Goal: Task Accomplishment & Management: Manage account settings

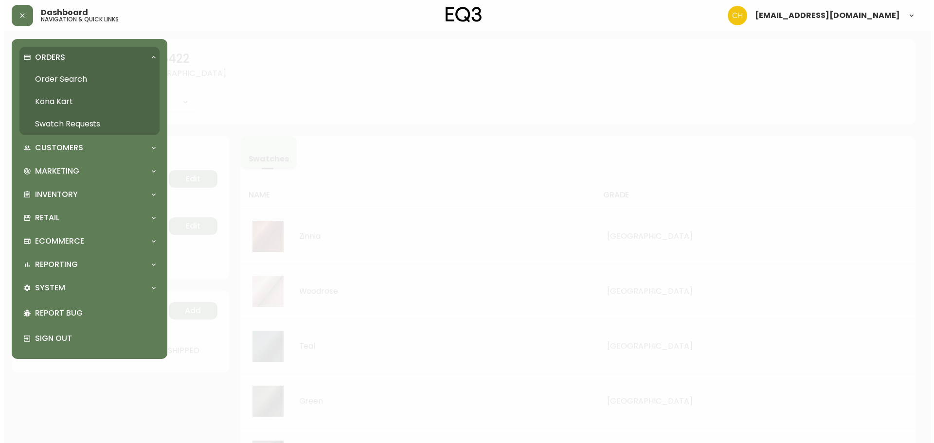
scroll to position [316, 0]
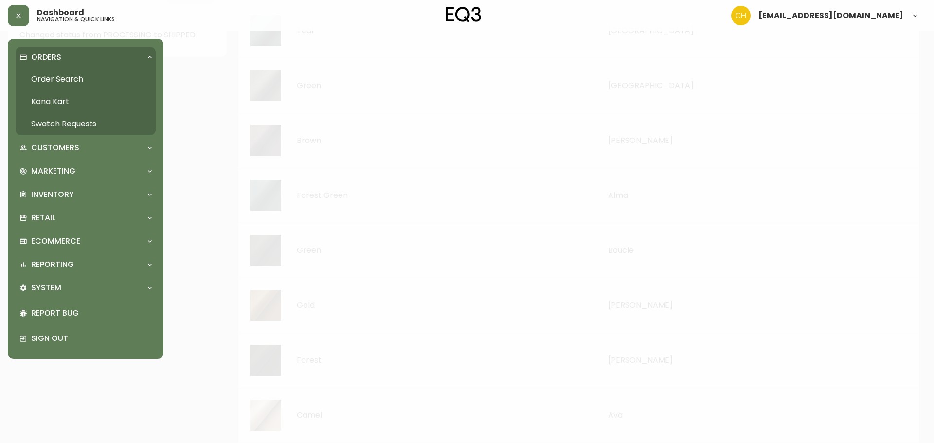
click at [41, 76] on link "Order Search" at bounding box center [86, 79] width 140 height 22
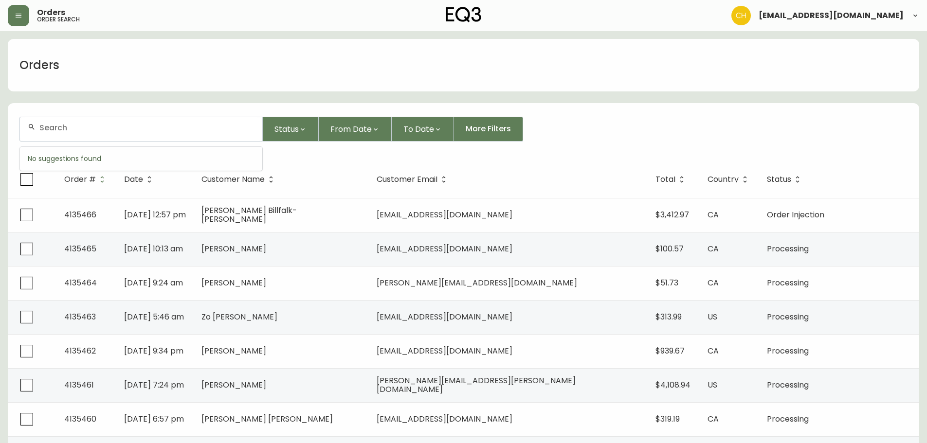
click at [92, 126] on input "text" at bounding box center [146, 127] width 215 height 9
type input "4135463"
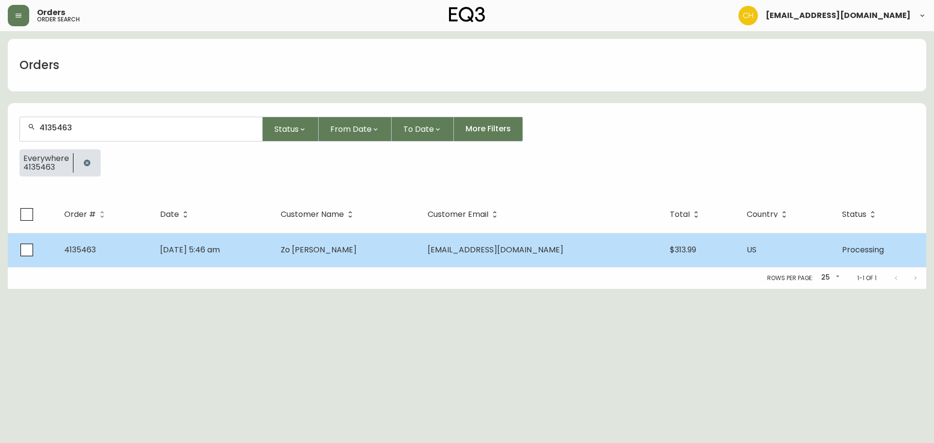
click at [333, 247] on span "Zo [PERSON_NAME]" at bounding box center [319, 249] width 76 height 11
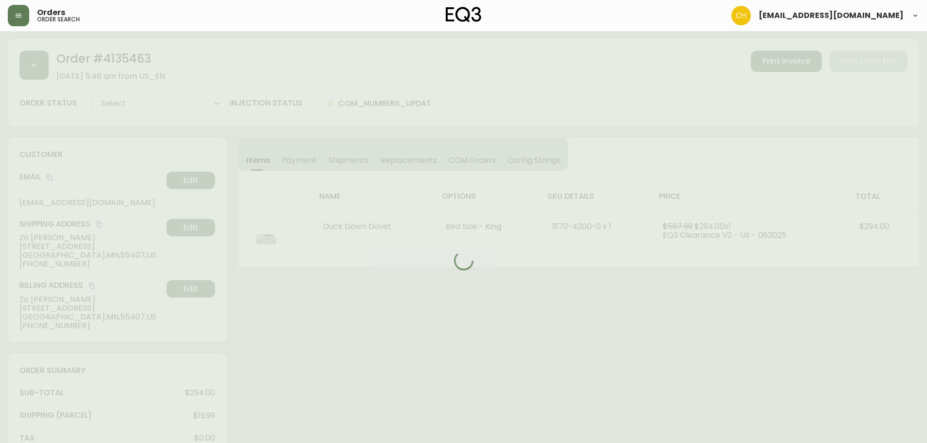
type input "Processing"
select select "PROCESSING"
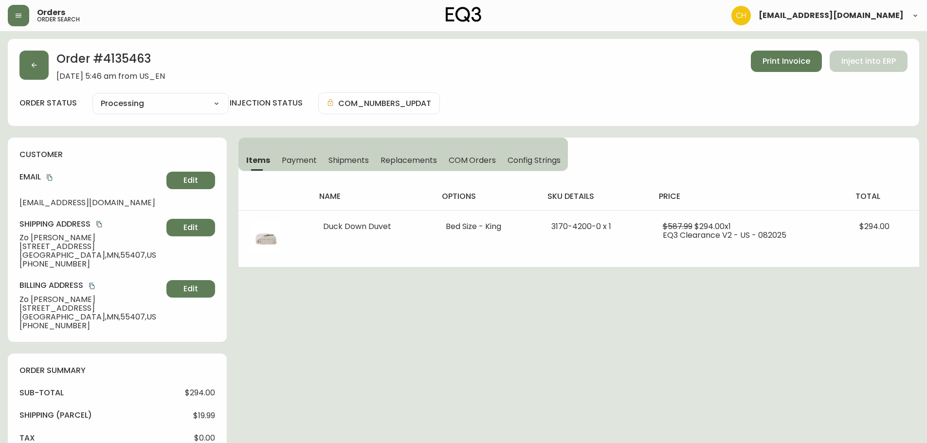
drag, startPoint x: 335, startPoint y: 155, endPoint x: 351, endPoint y: 162, distance: 17.2
click at [337, 158] on span "Shipments" at bounding box center [348, 160] width 41 height 10
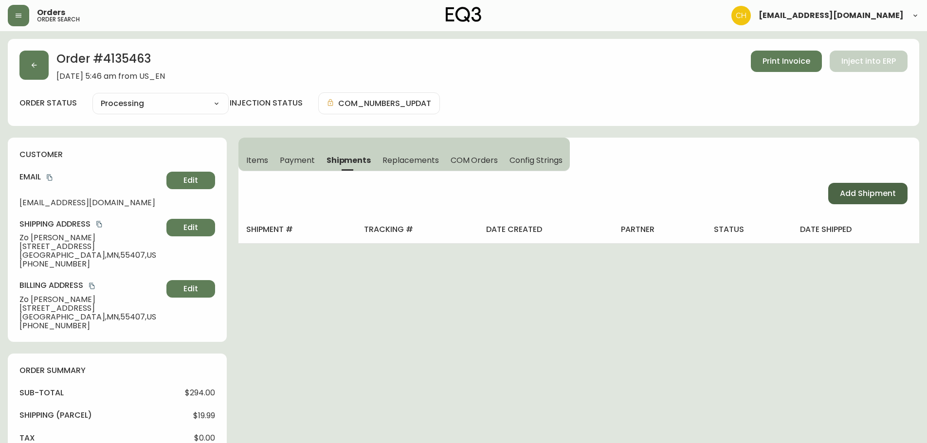
click at [861, 186] on button "Add Shipment" at bounding box center [867, 193] width 79 height 21
select select "PENDING"
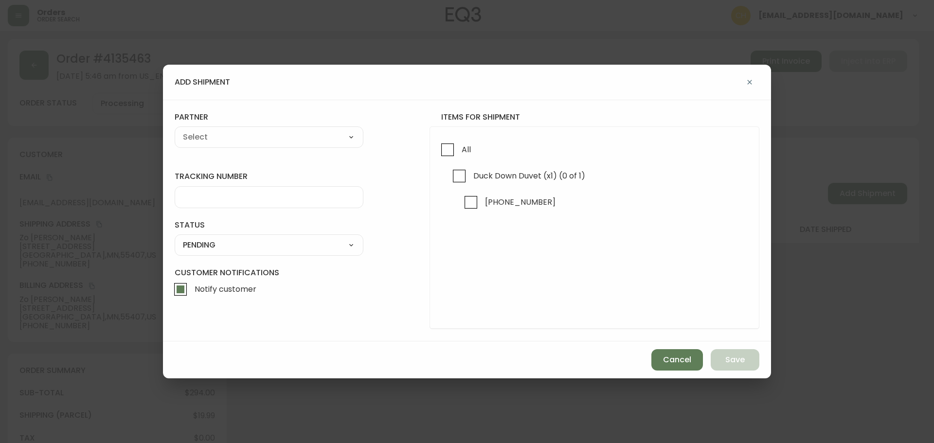
drag, startPoint x: 449, startPoint y: 151, endPoint x: 357, endPoint y: 133, distance: 94.2
click at [447, 151] on input "All" at bounding box center [447, 150] width 22 height 22
checkbox input "true"
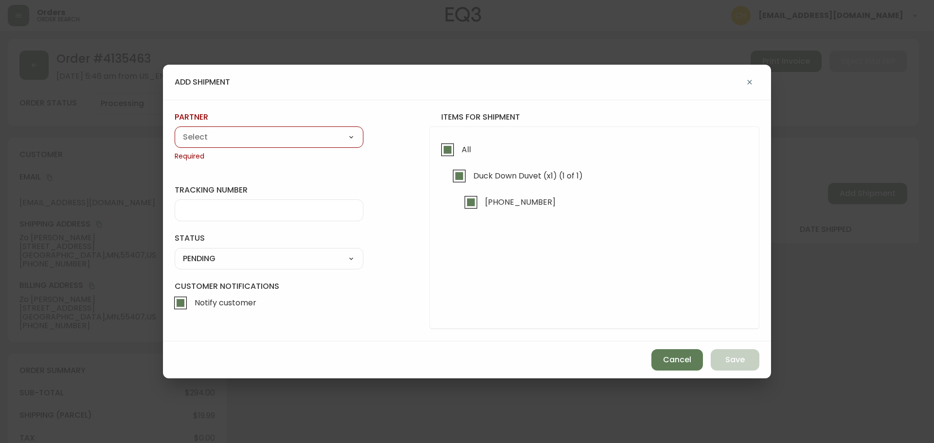
click at [297, 129] on div "A Move to Remember LLC ABF Freight Alero [PERSON_NAME] Canada Post Canpar Expre…" at bounding box center [269, 136] width 189 height 21
drag, startPoint x: 289, startPoint y: 136, endPoint x: 286, endPoint y: 144, distance: 8.3
click at [289, 136] on select "A Move to Remember LLC ABF Freight Alero [PERSON_NAME] Canada Post Canpar Expre…" at bounding box center [269, 137] width 189 height 15
select select "cjy0a9taa01x001669l98m63c"
click at [175, 130] on select "A Move to Remember LLC ABF Freight Alero [PERSON_NAME] Canada Post Canpar Expre…" at bounding box center [269, 137] width 189 height 15
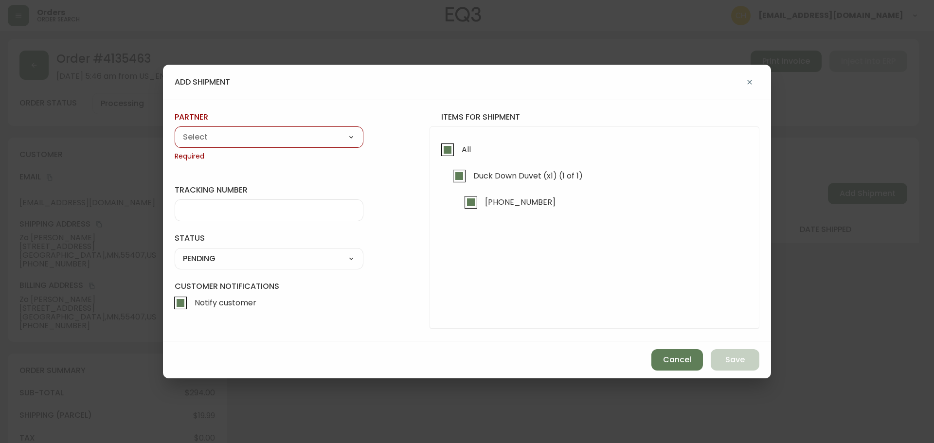
type input "FedEx"
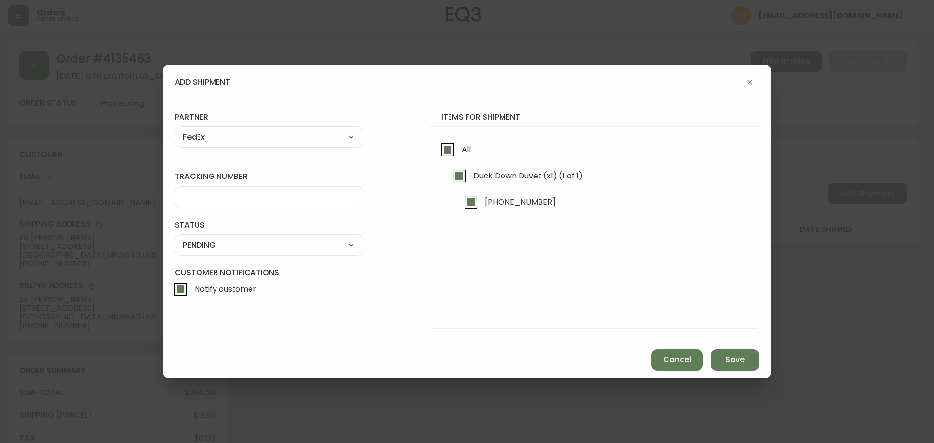
click at [212, 200] on input "tracking number" at bounding box center [269, 197] width 172 height 9
type input "455177310401"
click at [214, 247] on select "SHIPPED PENDING CANCELLED" at bounding box center [269, 245] width 189 height 15
click at [175, 238] on select "SHIPPED PENDING CANCELLED" at bounding box center [269, 245] width 189 height 15
select select "PENDING"
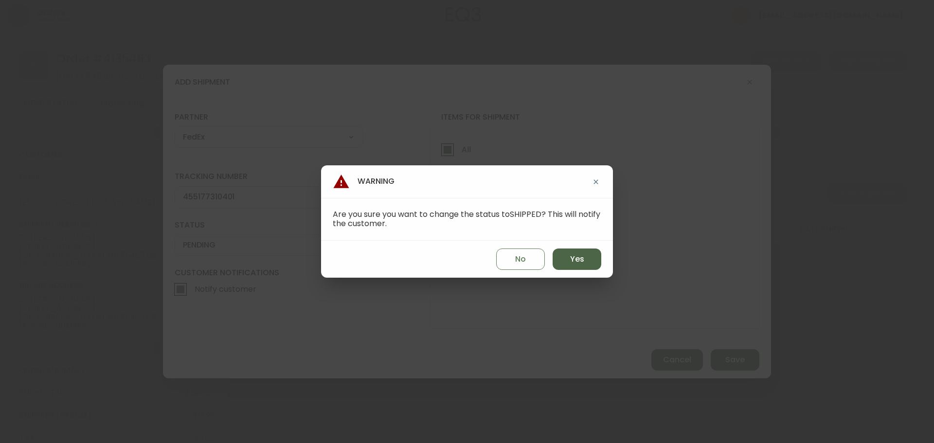
click at [566, 264] on button "Yes" at bounding box center [577, 259] width 49 height 21
type input "SHIPPED"
select select "SHIPPED"
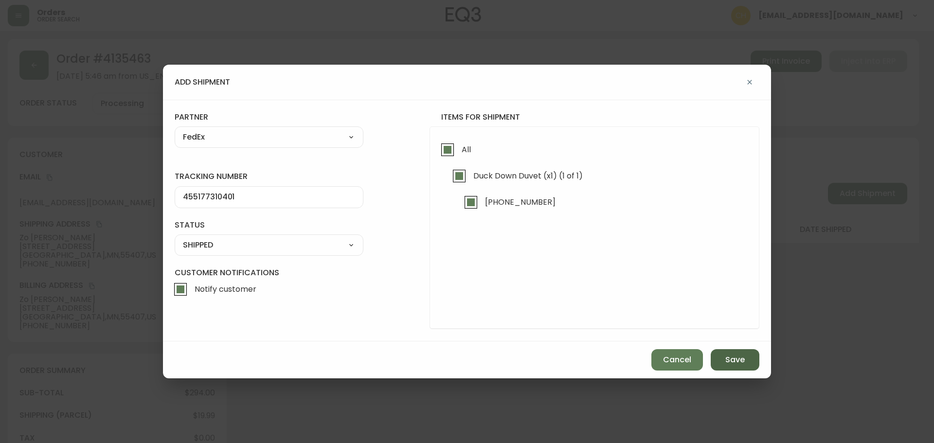
click at [743, 366] on button "Save" at bounding box center [735, 359] width 49 height 21
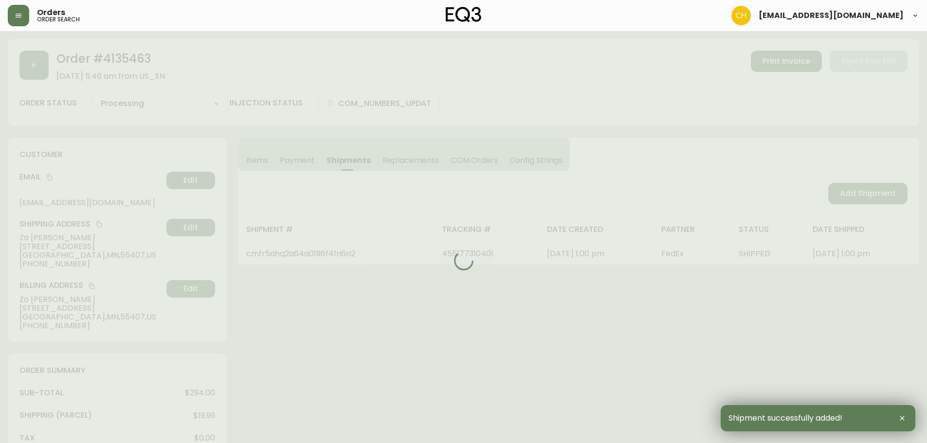
type input "Fully Shipped"
select select "FULLY_SHIPPED"
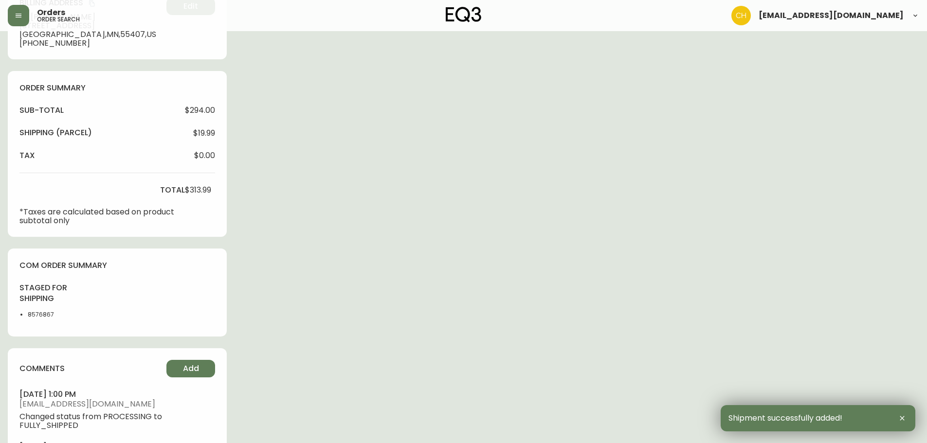
scroll to position [340, 0]
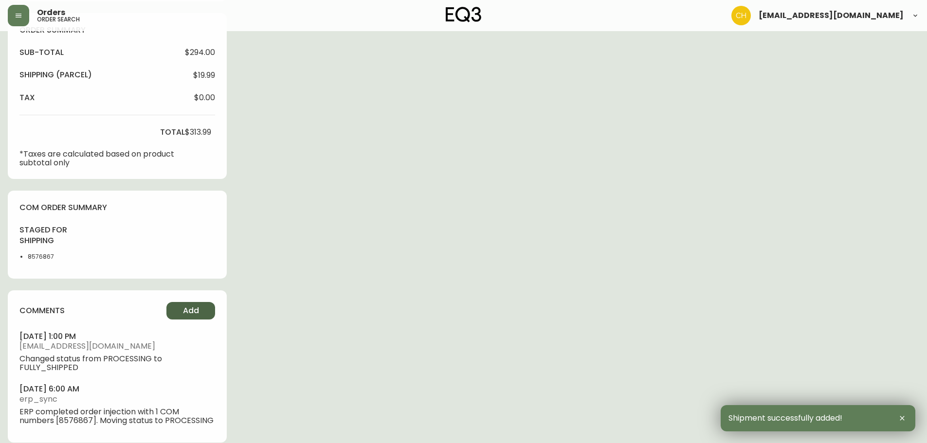
click at [182, 307] on button "Add" at bounding box center [190, 311] width 49 height 18
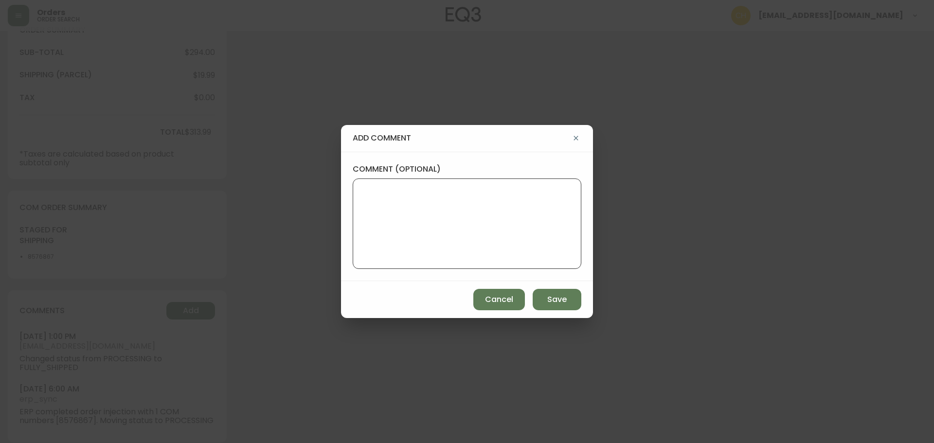
click at [369, 210] on textarea "comment (optional)" at bounding box center [467, 224] width 212 height 78
type textarea "c"
type textarea "CH"
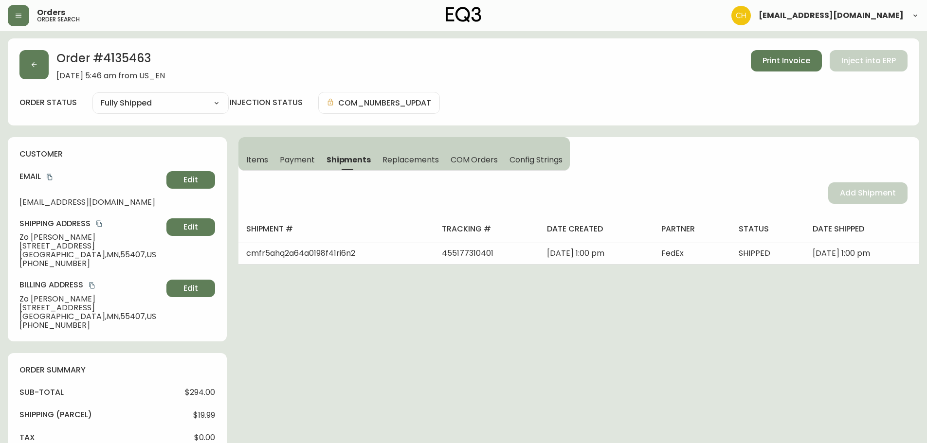
scroll to position [0, 0]
click at [40, 68] on button "button" at bounding box center [33, 65] width 29 height 29
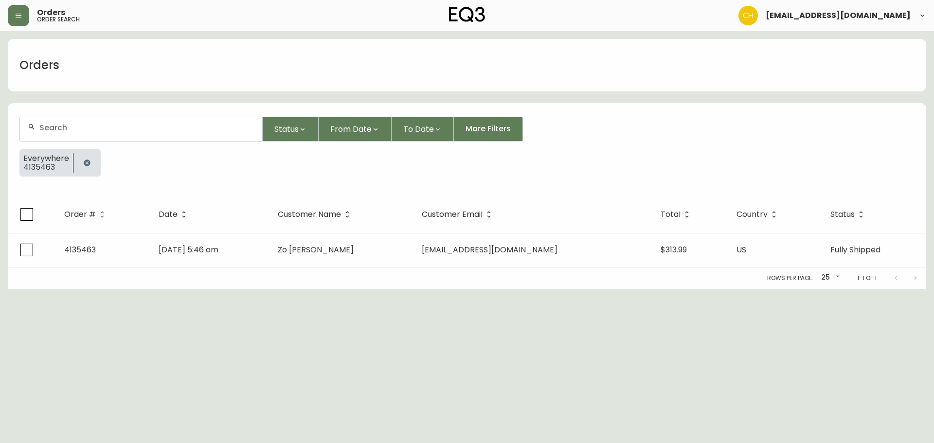
click at [48, 124] on input "text" at bounding box center [146, 127] width 215 height 9
type input "4135454"
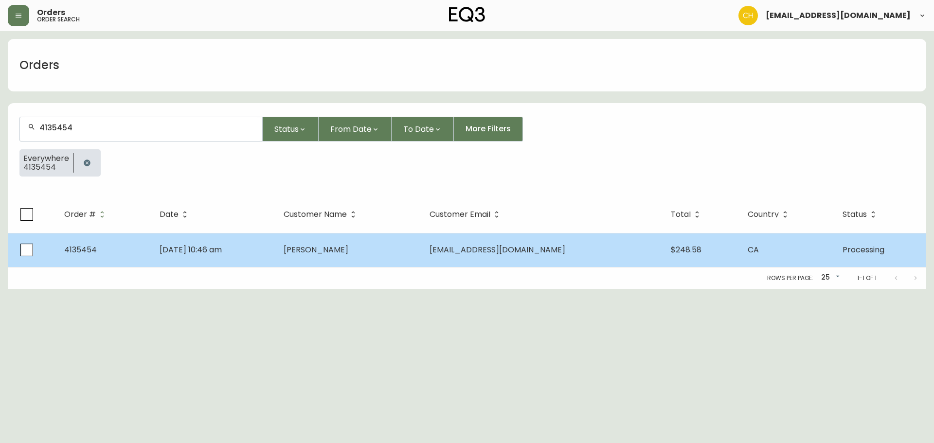
click at [306, 255] on td "[PERSON_NAME]" at bounding box center [349, 250] width 146 height 34
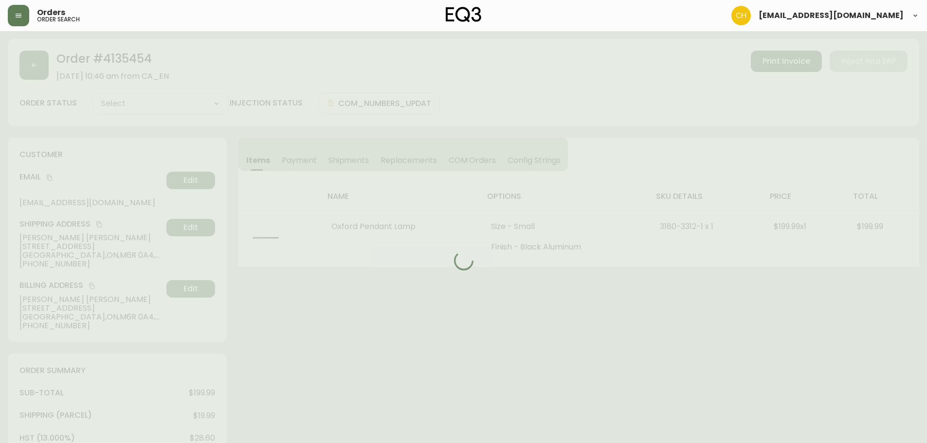
type input "Processing"
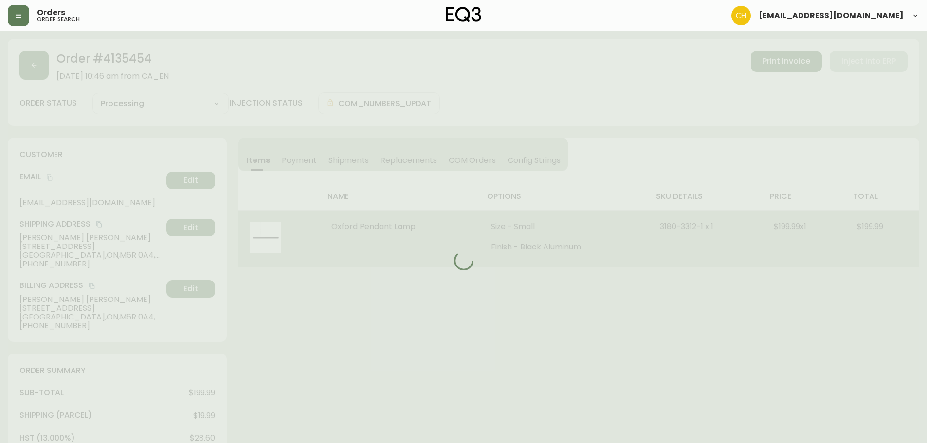
select select "PROCESSING"
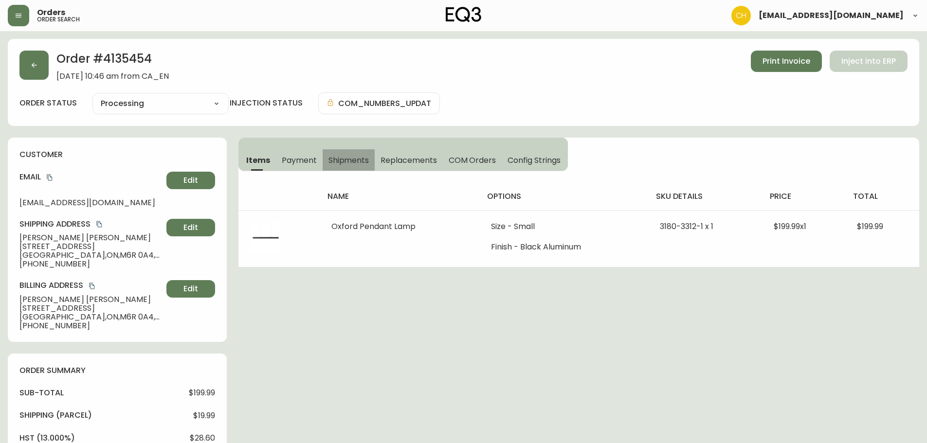
click at [352, 160] on span "Shipments" at bounding box center [348, 160] width 41 height 10
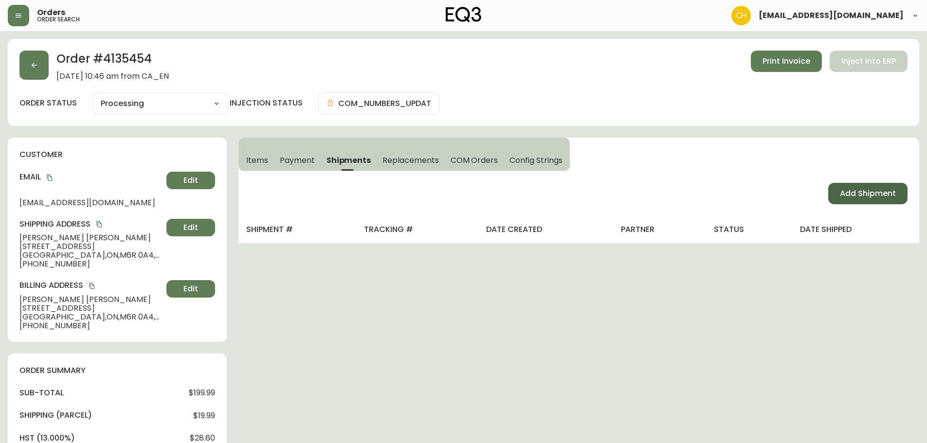
click at [843, 188] on span "Add Shipment" at bounding box center [868, 193] width 56 height 11
select select "PENDING"
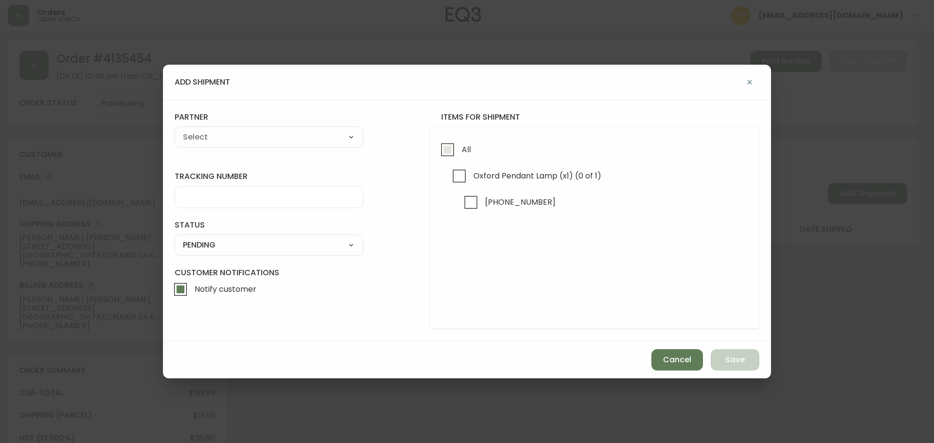
click at [442, 151] on input "All" at bounding box center [447, 150] width 22 height 22
checkbox input "true"
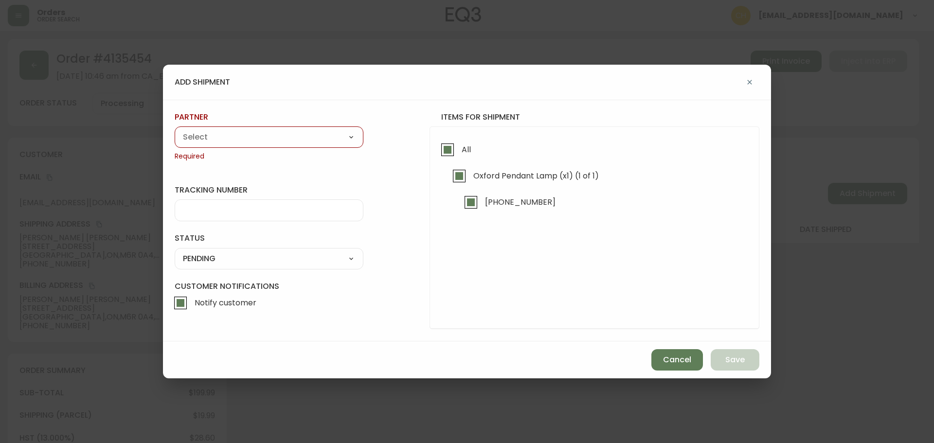
click at [308, 135] on select "A Move to Remember LLC ABF Freight Alero [PERSON_NAME] Canada Post Canpar Expre…" at bounding box center [269, 137] width 189 height 15
select select "cjy0a9taa01x001669l98m63c"
click at [175, 130] on select "A Move to Remember LLC ABF Freight Alero [PERSON_NAME] Canada Post Canpar Expre…" at bounding box center [269, 137] width 189 height 15
type input "FedEx"
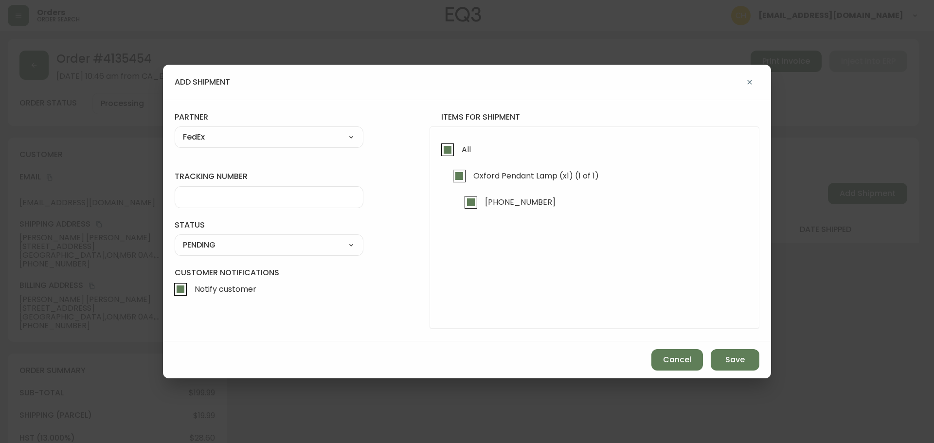
click at [212, 196] on input "tracking number" at bounding box center [269, 197] width 172 height 9
type input "455183579184"
click at [218, 242] on select "SHIPPED PENDING CANCELLED" at bounding box center [269, 245] width 189 height 15
click at [175, 238] on select "SHIPPED PENDING CANCELLED" at bounding box center [269, 245] width 189 height 15
select select "PENDING"
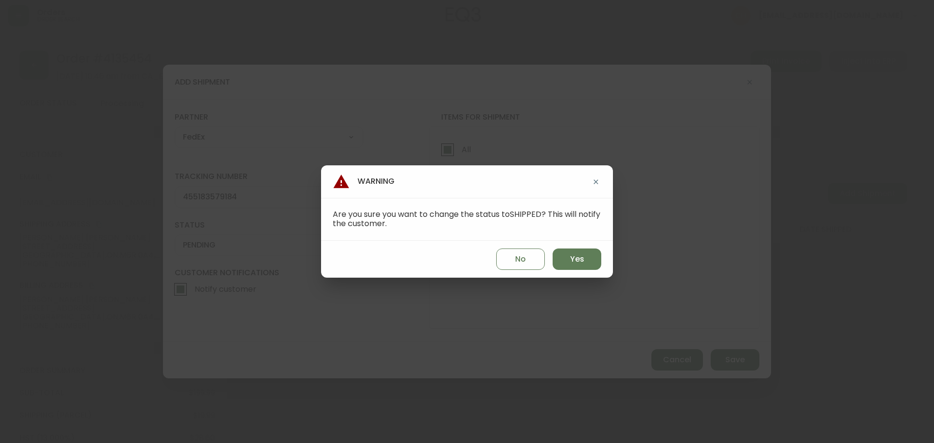
drag, startPoint x: 573, startPoint y: 259, endPoint x: 597, endPoint y: 274, distance: 27.8
click at [575, 259] on span "Yes" at bounding box center [577, 259] width 14 height 11
type input "SHIPPED"
select select "SHIPPED"
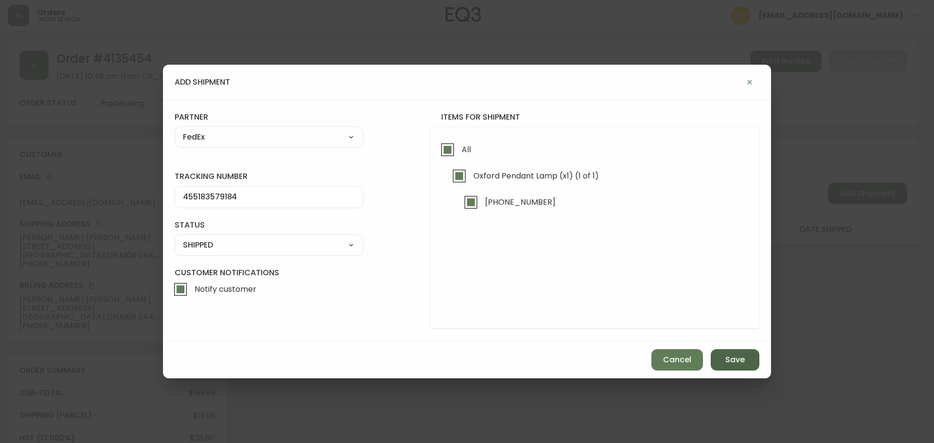
click at [747, 365] on button "Save" at bounding box center [735, 359] width 49 height 21
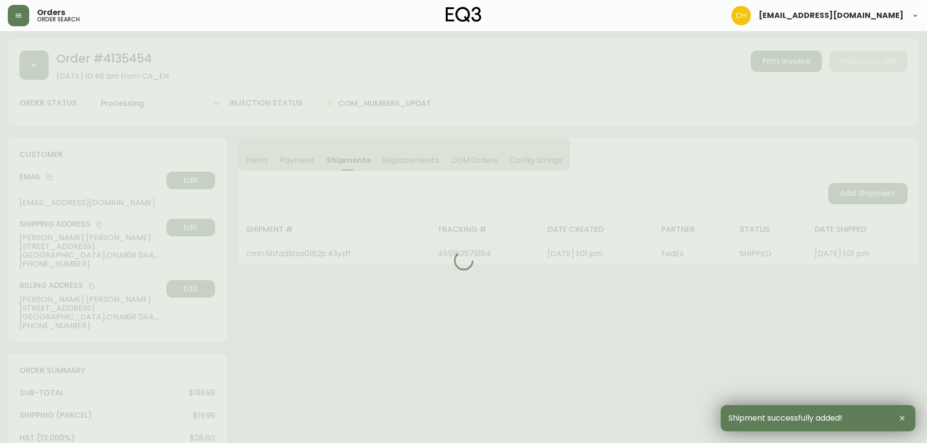
type input "Fully Shipped"
select select "FULLY_SHIPPED"
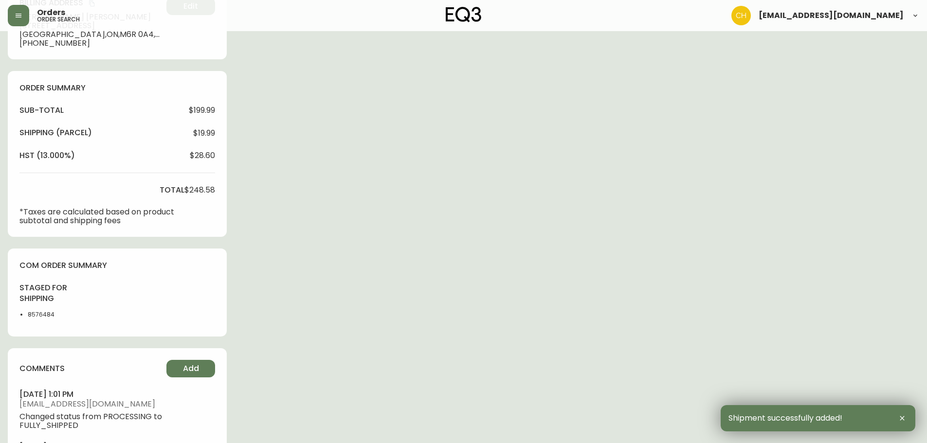
scroll to position [352, 0]
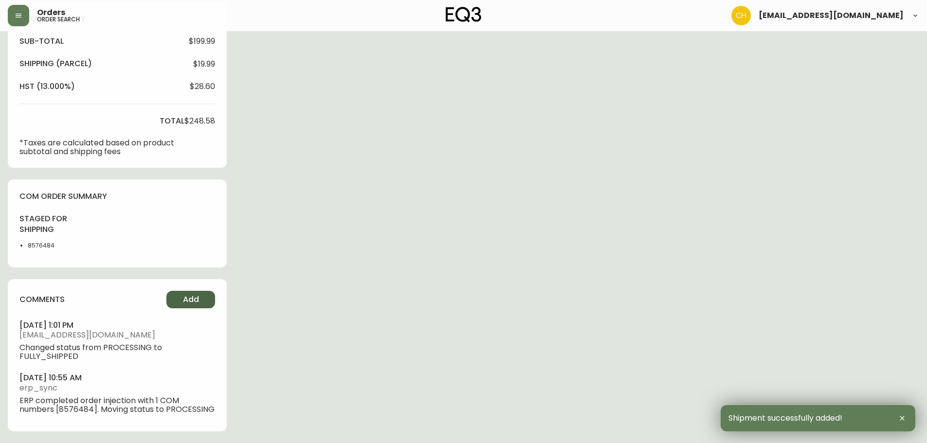
click at [182, 296] on button "Add" at bounding box center [190, 300] width 49 height 18
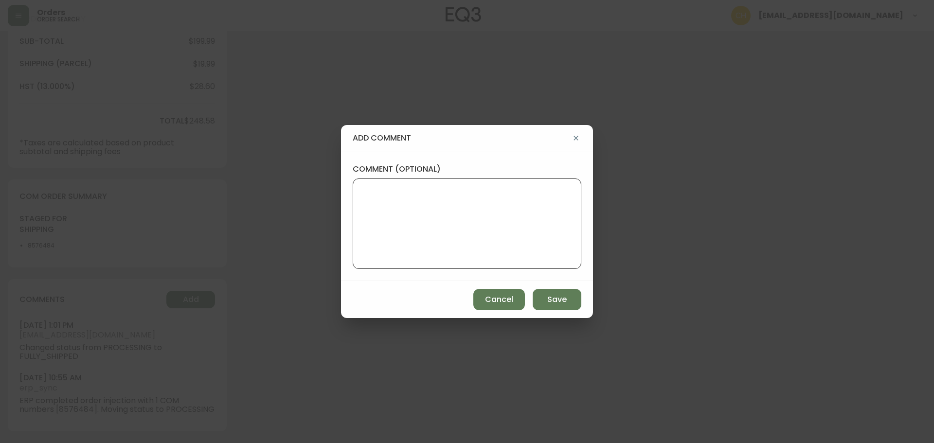
click at [375, 224] on textarea "comment (optional)" at bounding box center [467, 224] width 212 height 78
type textarea "CH"
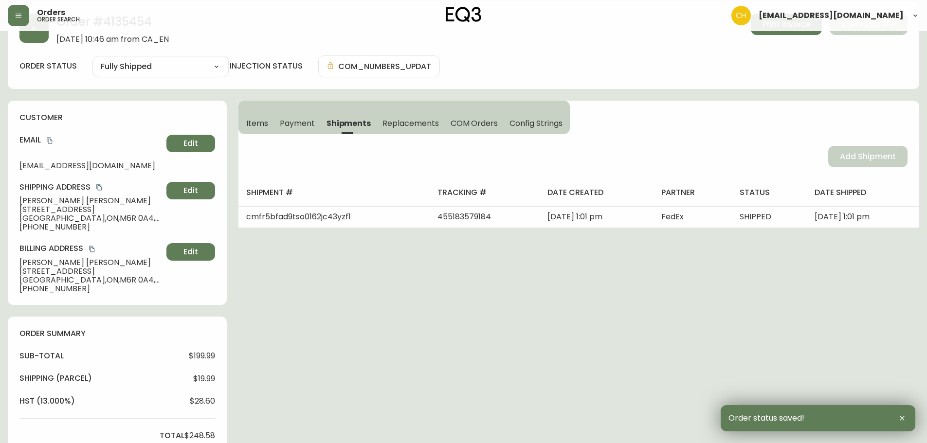
scroll to position [0, 0]
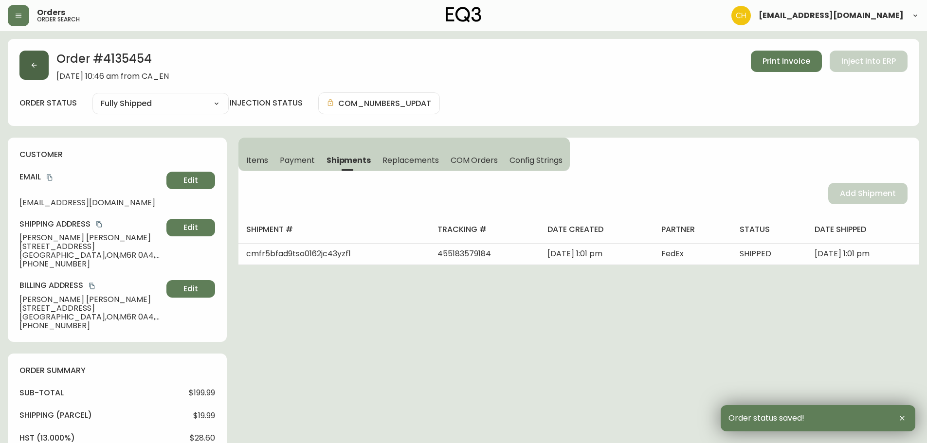
click at [36, 73] on button "button" at bounding box center [33, 65] width 29 height 29
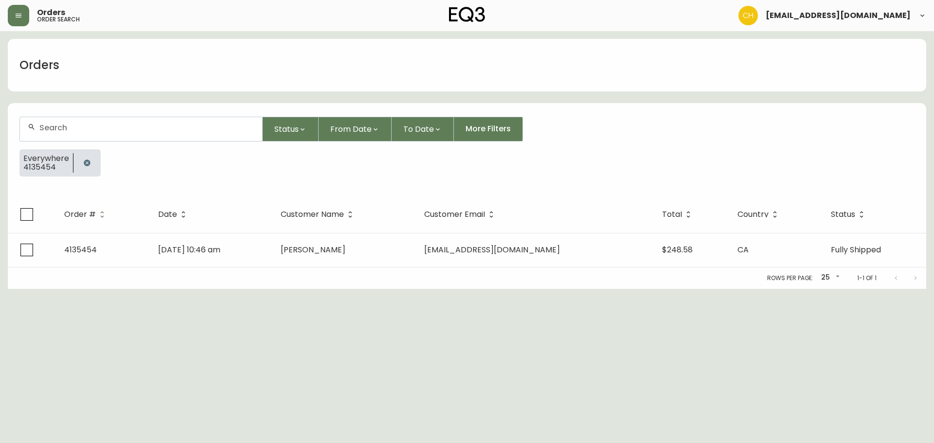
click at [42, 124] on input "text" at bounding box center [146, 127] width 215 height 9
type input "4135460"
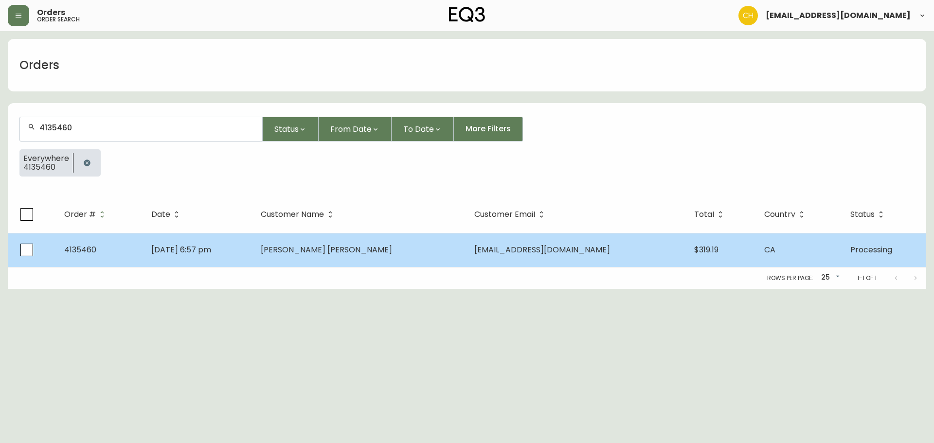
click at [230, 240] on td "[DATE] 6:57 pm" at bounding box center [197, 250] width 109 height 34
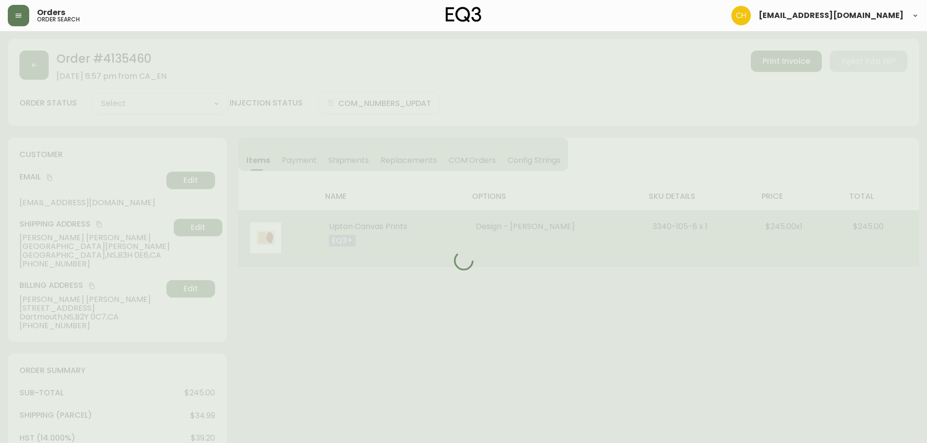
type input "Processing"
select select "PROCESSING"
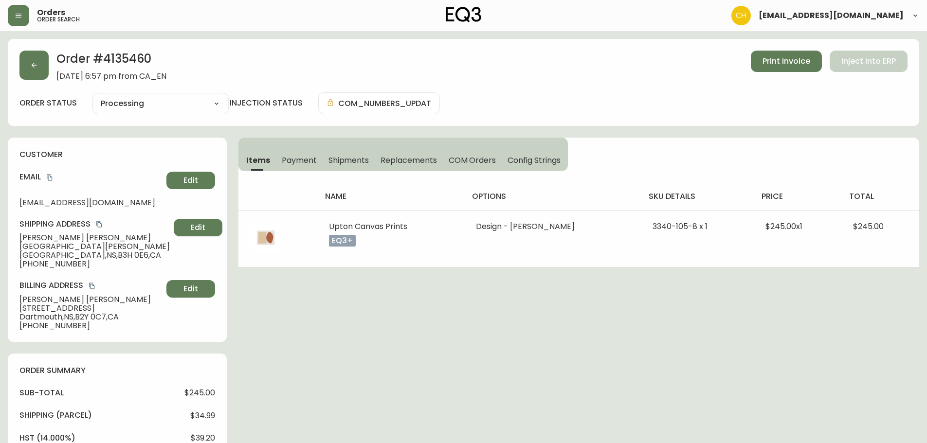
click at [357, 162] on span "Shipments" at bounding box center [348, 160] width 41 height 10
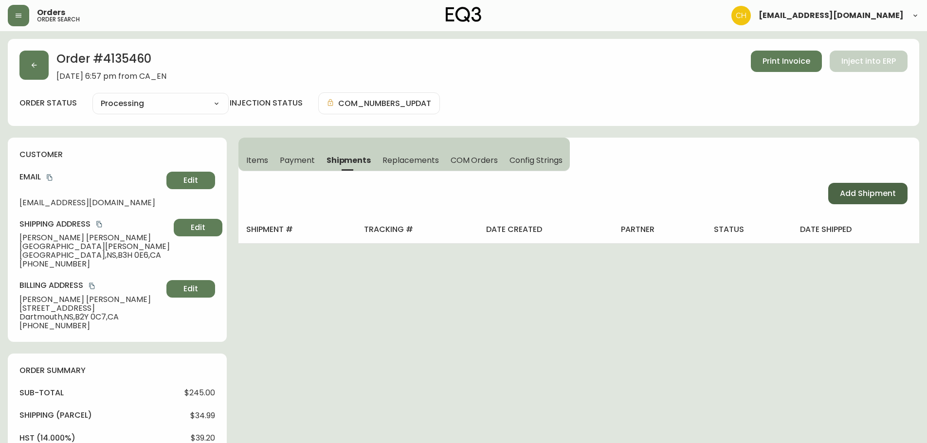
click at [836, 194] on button "Add Shipment" at bounding box center [867, 193] width 79 height 21
select select "PENDING"
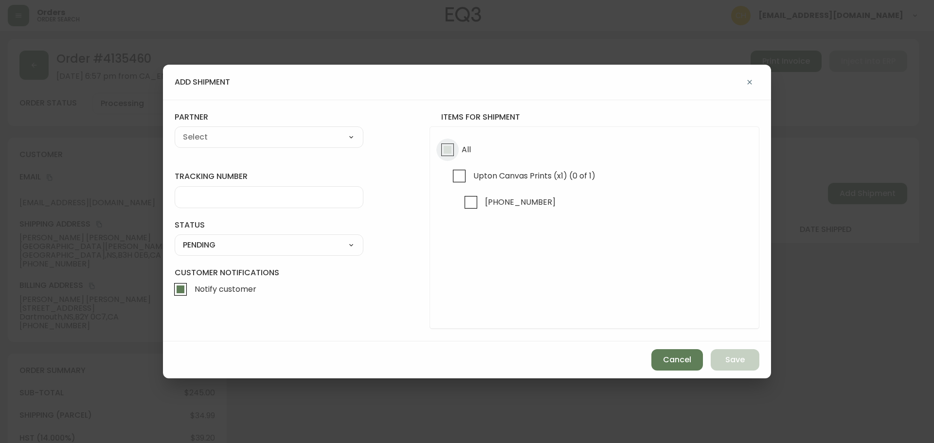
click at [447, 150] on input "All" at bounding box center [447, 150] width 22 height 22
checkbox input "true"
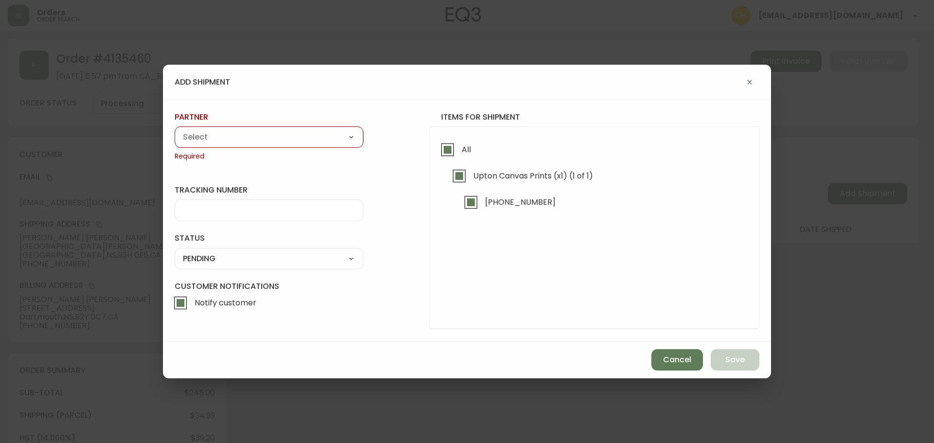
click at [297, 137] on select "A Move to Remember LLC ABF Freight Alero [PERSON_NAME] Canada Post Canpar Expre…" at bounding box center [269, 137] width 189 height 15
select select "cjy0a9taa01x001669l98m63c"
click at [175, 130] on select "A Move to Remember LLC ABF Freight Alero [PERSON_NAME] Canada Post Canpar Expre…" at bounding box center [269, 137] width 189 height 15
type input "FedEx"
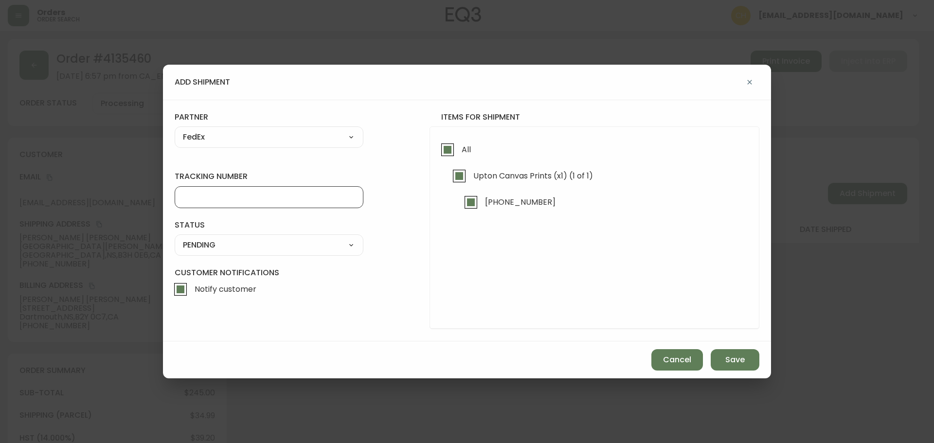
click at [211, 198] on input "tracking number" at bounding box center [269, 197] width 172 height 9
type input "455183579195"
click at [202, 243] on select "SHIPPED PENDING CANCELLED" at bounding box center [269, 245] width 189 height 15
click at [198, 250] on select "SHIPPED PENDING CANCELLED" at bounding box center [269, 245] width 189 height 15
click at [200, 247] on select "SHIPPED PENDING CANCELLED" at bounding box center [269, 245] width 189 height 15
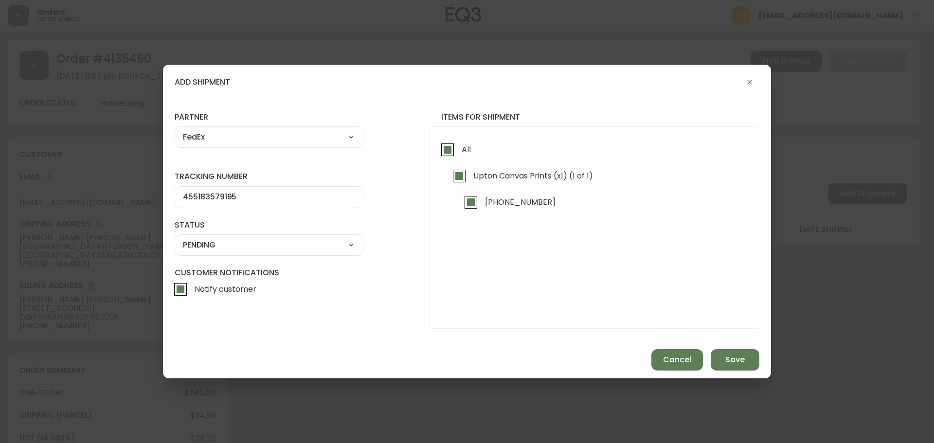
click at [175, 238] on select "SHIPPED PENDING CANCELLED" at bounding box center [269, 245] width 189 height 15
select select "PENDING"
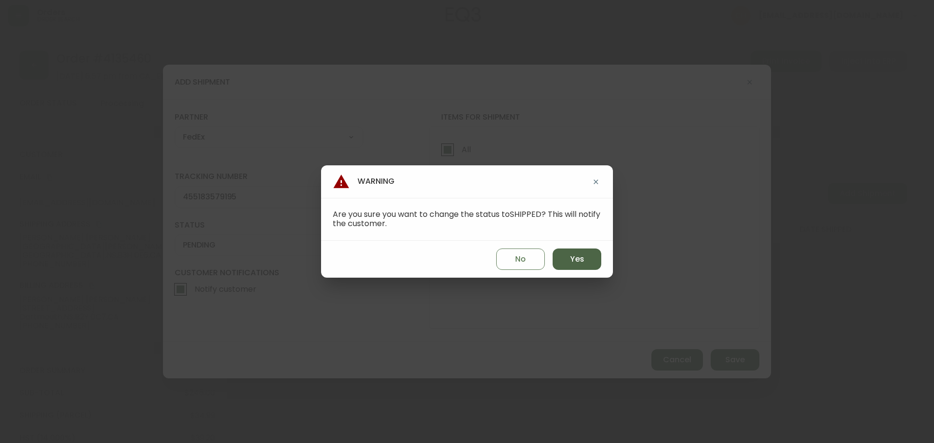
click at [569, 264] on button "Yes" at bounding box center [577, 259] width 49 height 21
type input "SHIPPED"
select select "SHIPPED"
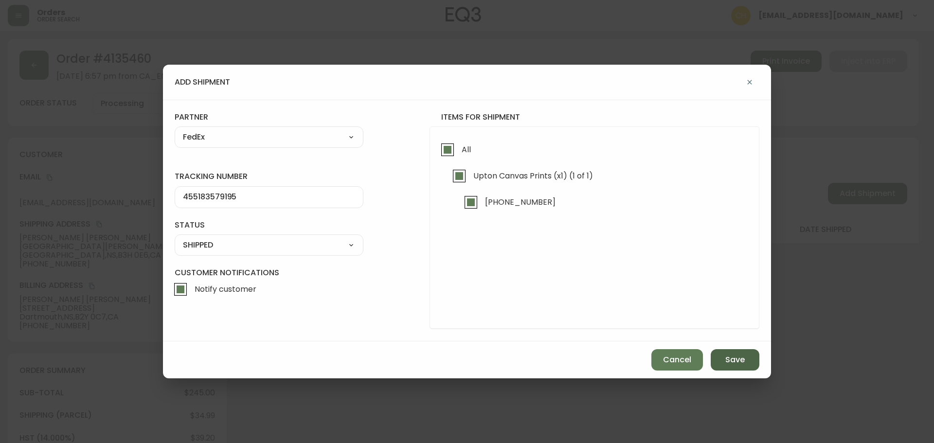
click at [726, 355] on span "Save" at bounding box center [734, 360] width 19 height 11
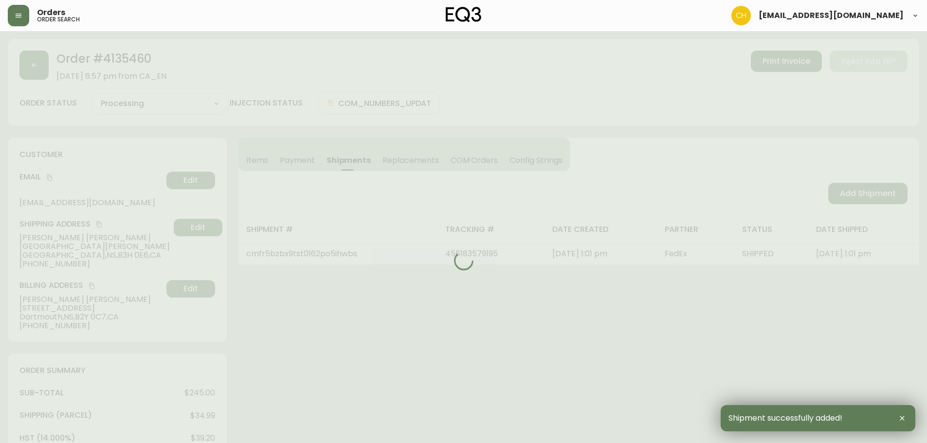
type input "Fully Shipped"
select select "FULLY_SHIPPED"
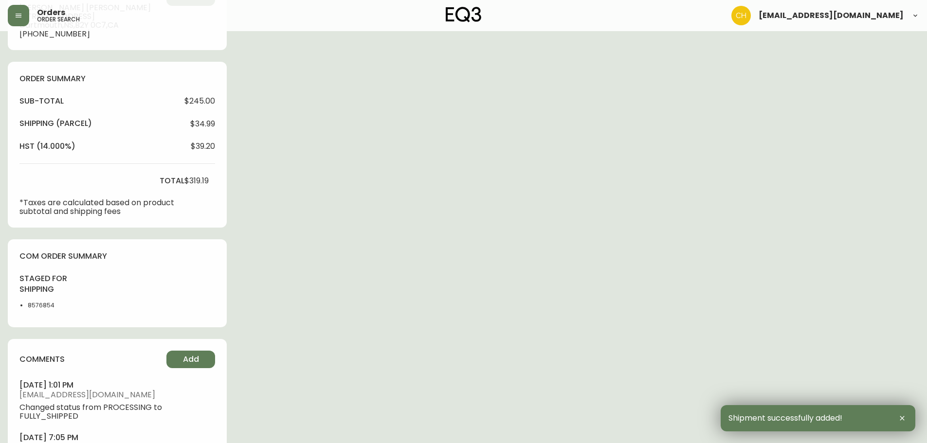
scroll to position [352, 0]
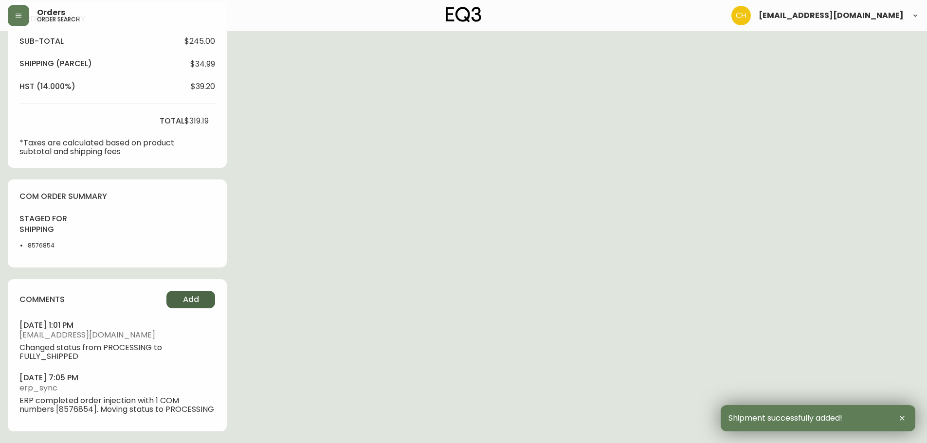
click at [180, 300] on button "Add" at bounding box center [190, 300] width 49 height 18
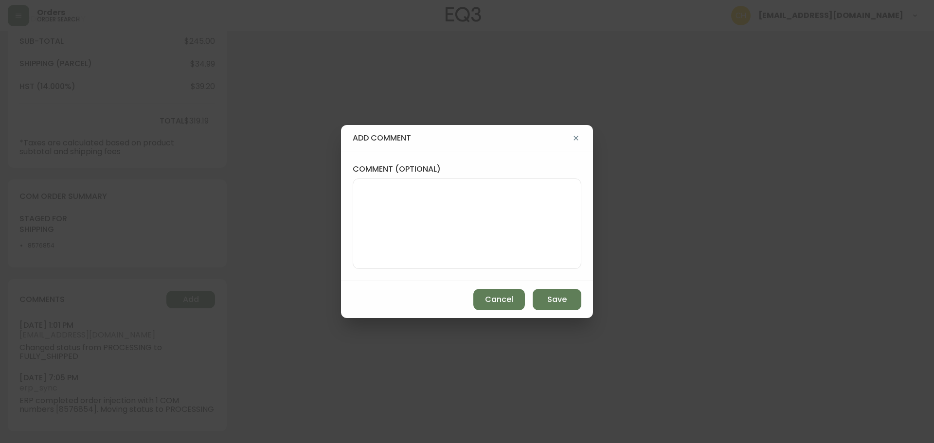
click at [419, 232] on textarea "comment (optional)" at bounding box center [467, 224] width 212 height 78
type textarea "CH"
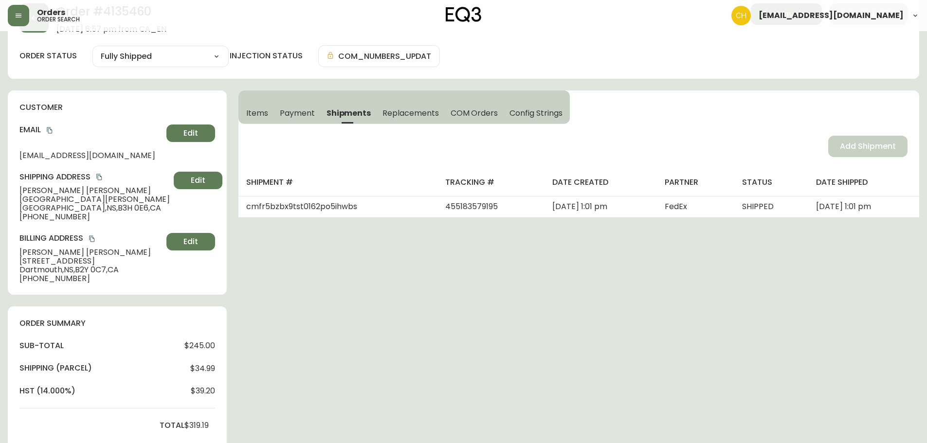
scroll to position [0, 0]
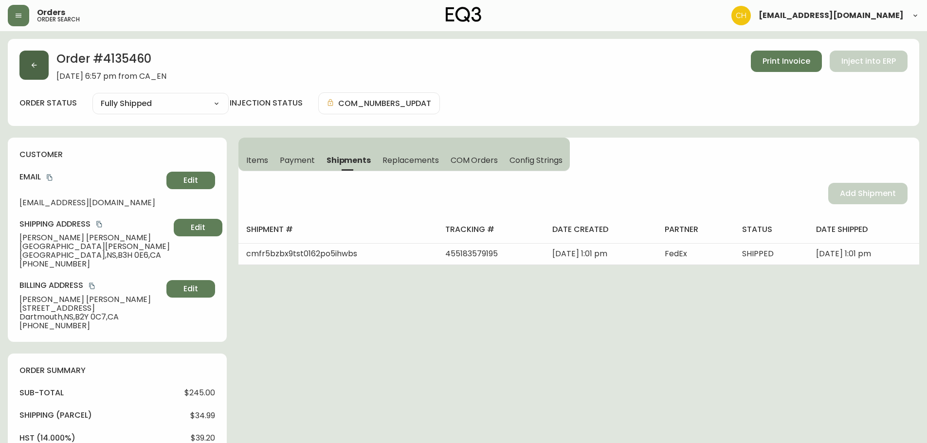
click at [33, 68] on icon "button" at bounding box center [34, 65] width 8 height 8
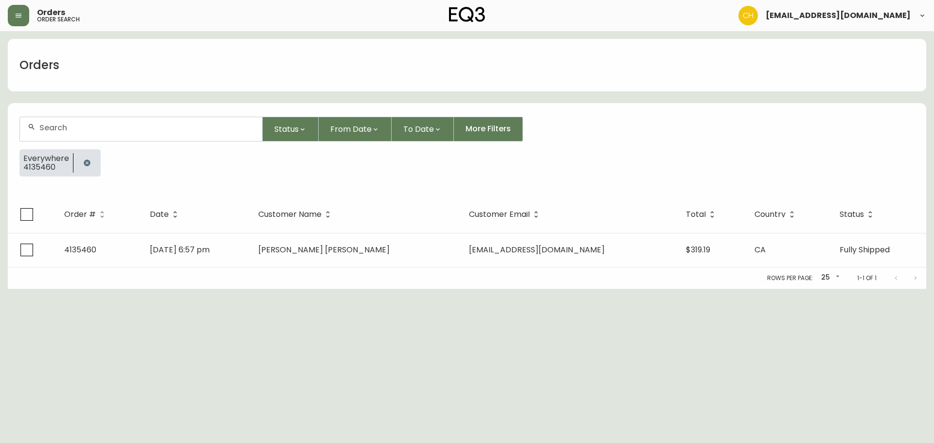
click at [70, 129] on input "text" at bounding box center [146, 127] width 215 height 9
click at [121, 131] on input "text" at bounding box center [146, 127] width 215 height 9
type input "4135459"
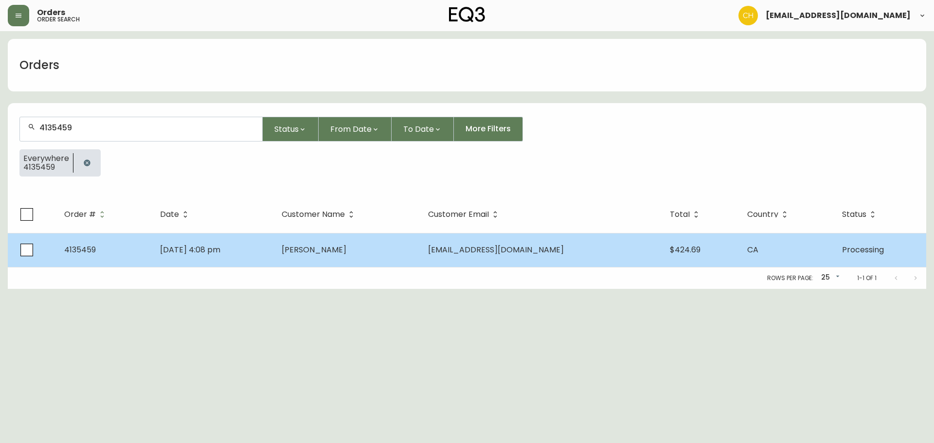
click at [324, 241] on td "[PERSON_NAME]" at bounding box center [347, 250] width 146 height 34
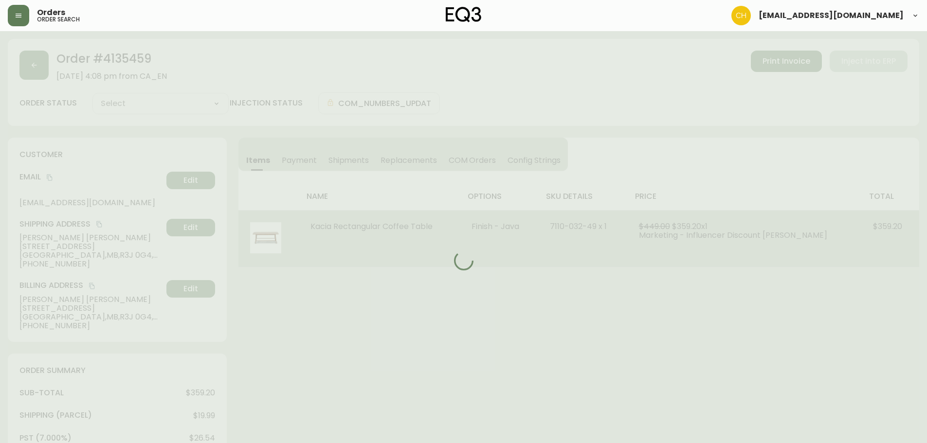
type input "Processing"
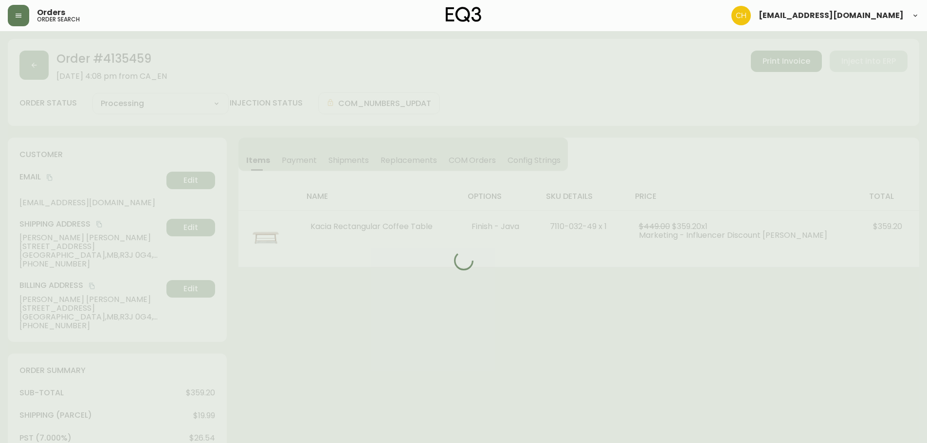
select select "PROCESSING"
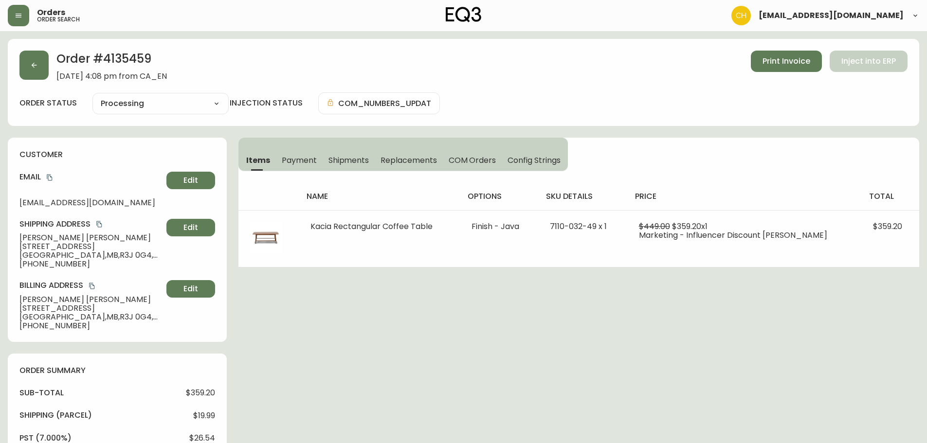
click at [346, 159] on span "Shipments" at bounding box center [348, 160] width 41 height 10
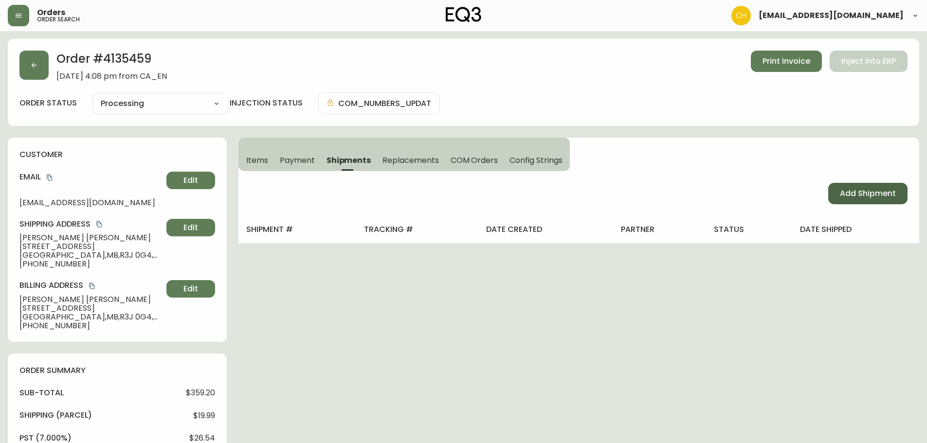
drag, startPoint x: 855, startPoint y: 193, endPoint x: 728, endPoint y: 194, distance: 127.4
click at [855, 193] on span "Add Shipment" at bounding box center [868, 193] width 56 height 11
select select "PENDING"
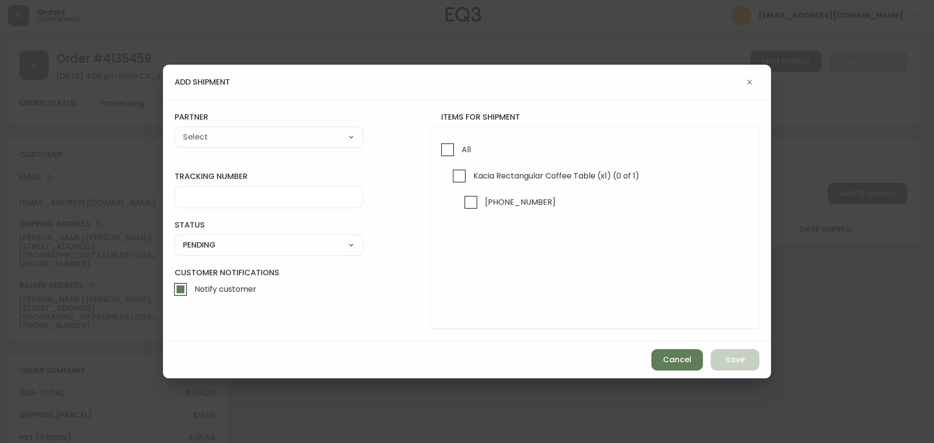
click at [445, 152] on input "All" at bounding box center [447, 150] width 22 height 22
checkbox input "true"
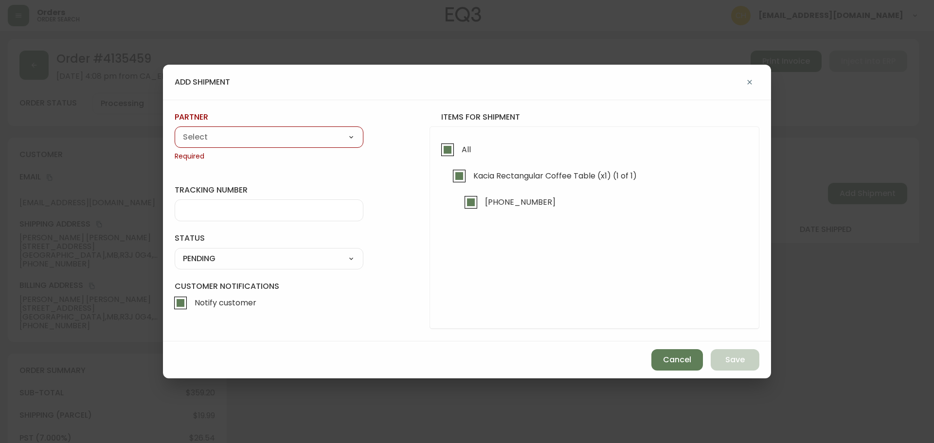
click at [286, 131] on select "A Move to Remember LLC ABF Freight Alero [PERSON_NAME] Canada Post Canpar Expre…" at bounding box center [269, 137] width 189 height 15
select select "cjy0a9taa01x001669l98m63c"
click at [175, 130] on select "A Move to Remember LLC ABF Freight Alero [PERSON_NAME] Canada Post Canpar Expre…" at bounding box center [269, 137] width 189 height 15
type input "FedEx"
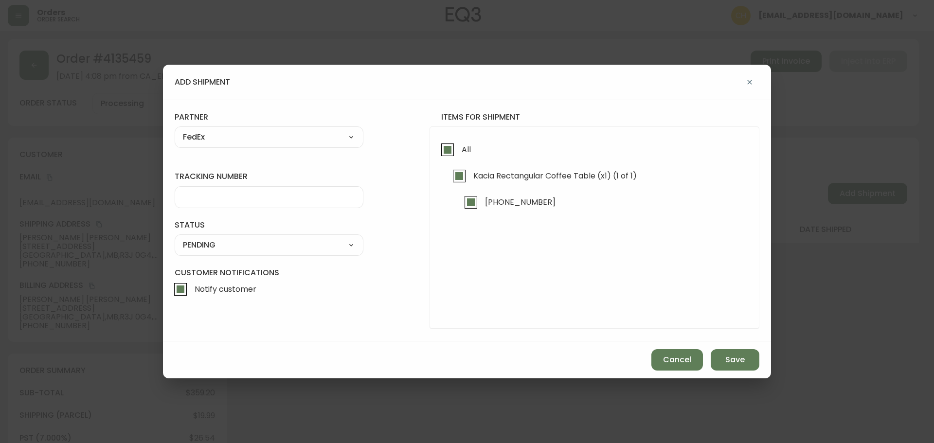
click at [233, 203] on div at bounding box center [269, 197] width 189 height 22
type input "455183579200"
click at [237, 248] on select "SHIPPED PENDING CANCELLED" at bounding box center [269, 245] width 189 height 15
click at [175, 238] on select "SHIPPED PENDING CANCELLED" at bounding box center [269, 245] width 189 height 15
select select "PENDING"
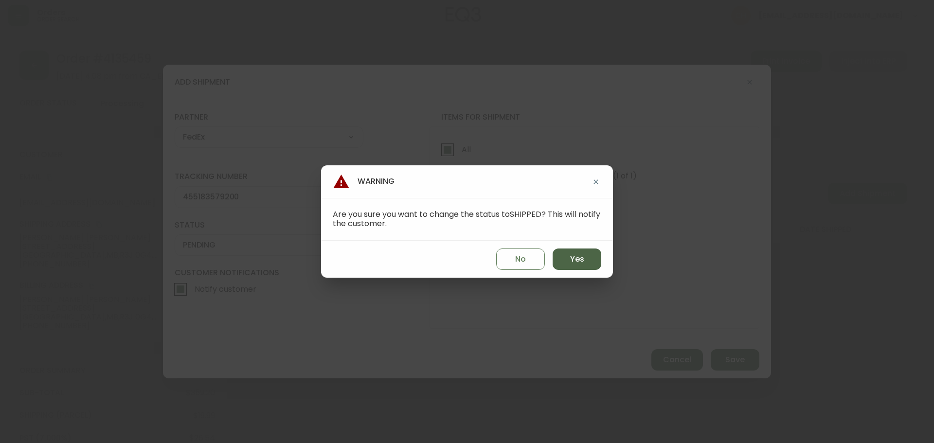
click at [576, 257] on span "Yes" at bounding box center [577, 259] width 14 height 11
type input "SHIPPED"
select select "SHIPPED"
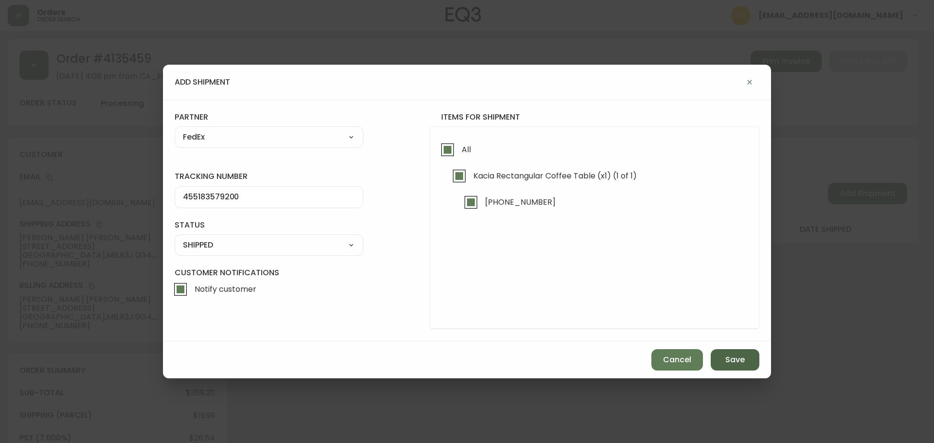
click at [736, 361] on span "Save" at bounding box center [734, 360] width 19 height 11
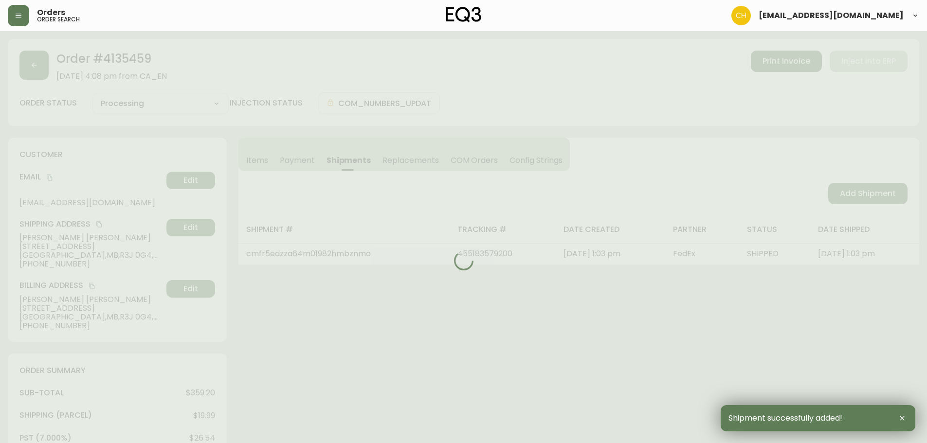
type input "Fully Shipped"
select select "FULLY_SHIPPED"
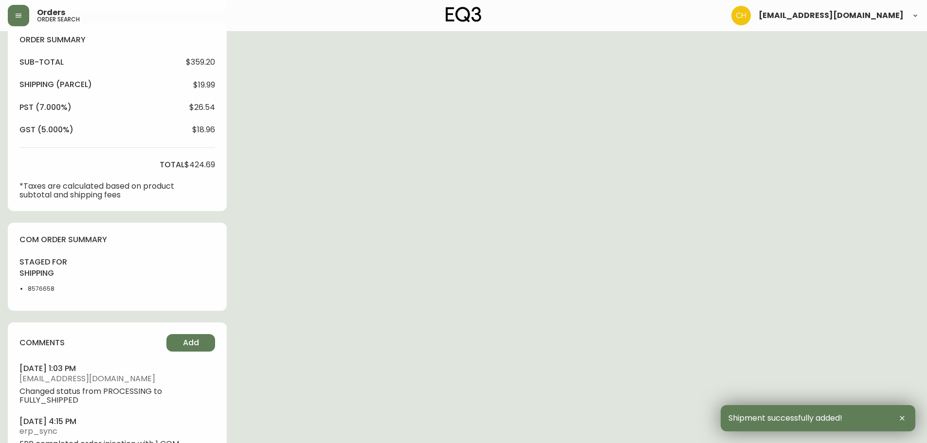
scroll to position [374, 0]
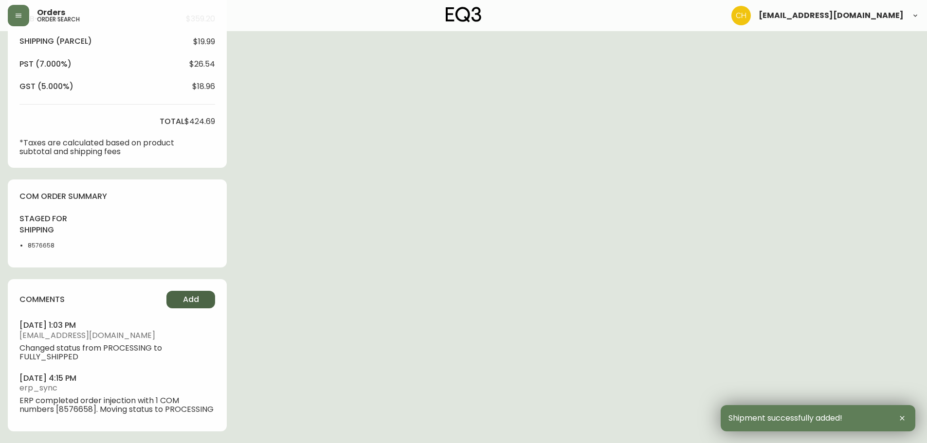
click at [185, 302] on span "Add" at bounding box center [191, 299] width 16 height 11
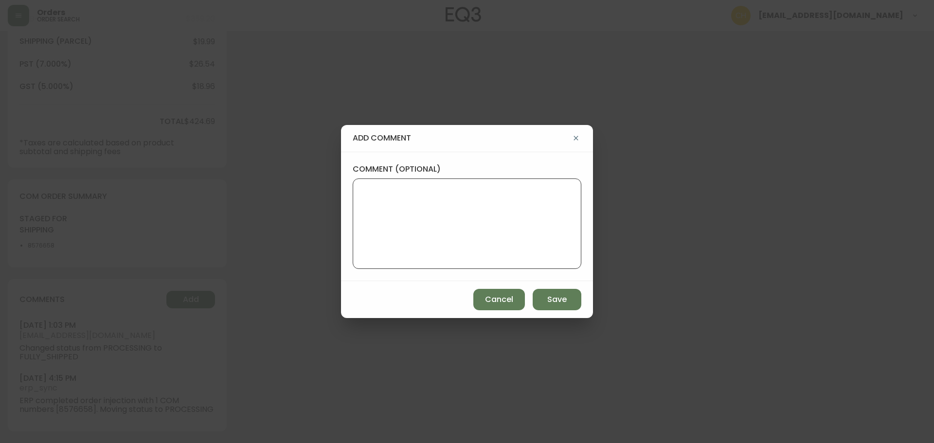
click at [429, 234] on textarea "comment (optional)" at bounding box center [467, 224] width 212 height 78
type textarea "CH"
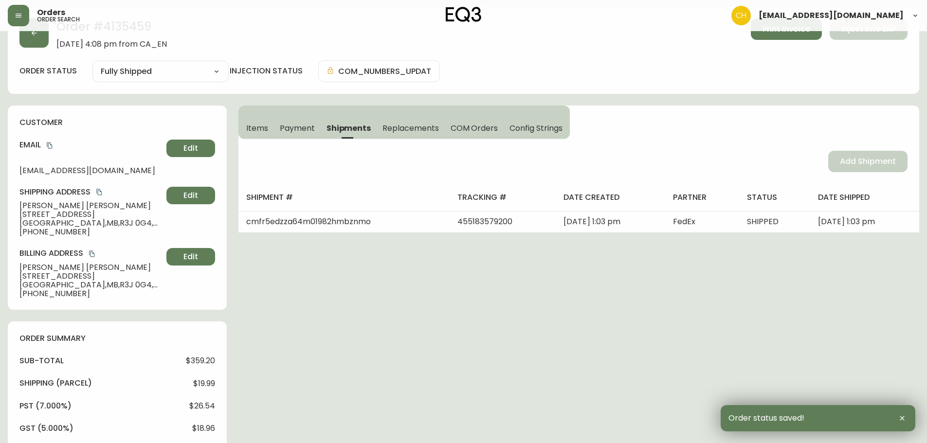
scroll to position [0, 0]
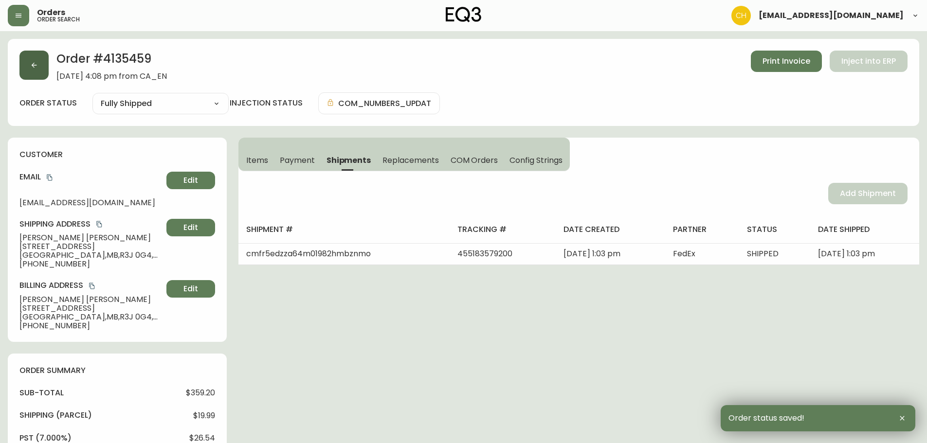
click at [48, 73] on button "button" at bounding box center [33, 65] width 29 height 29
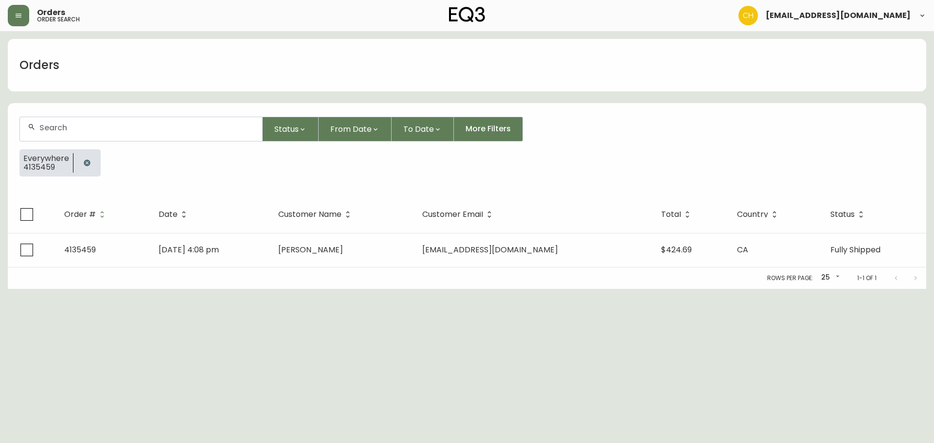
click at [61, 131] on input "text" at bounding box center [146, 127] width 215 height 9
type input "4135451"
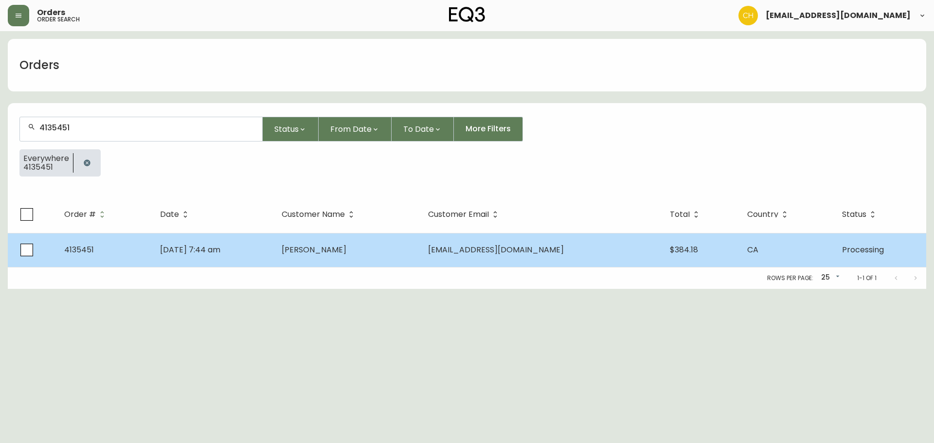
click at [346, 248] on span "[PERSON_NAME]" at bounding box center [314, 249] width 65 height 11
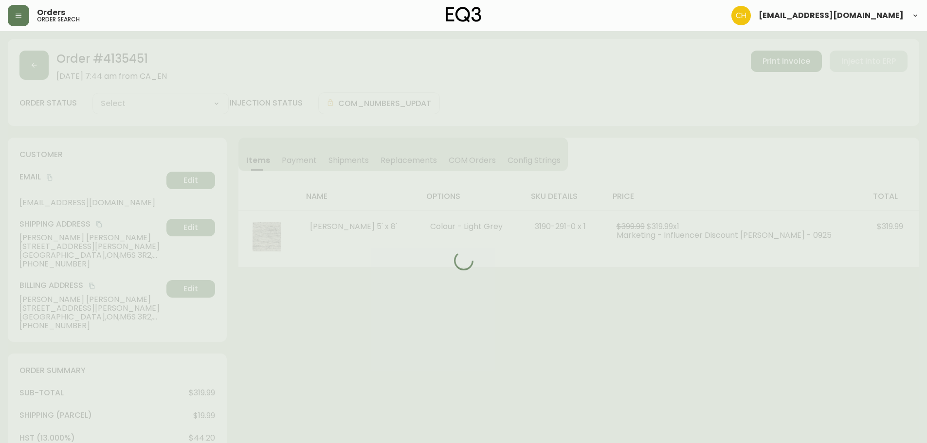
type input "Processing"
select select "PROCESSING"
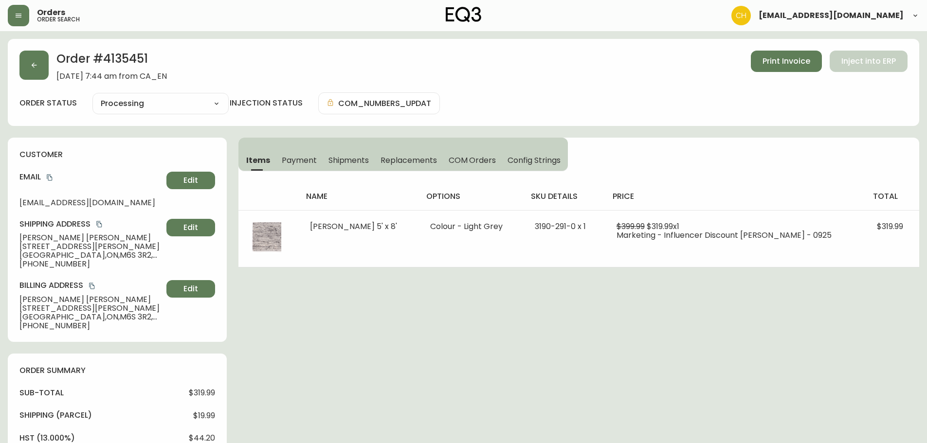
click at [349, 162] on span "Shipments" at bounding box center [348, 160] width 41 height 10
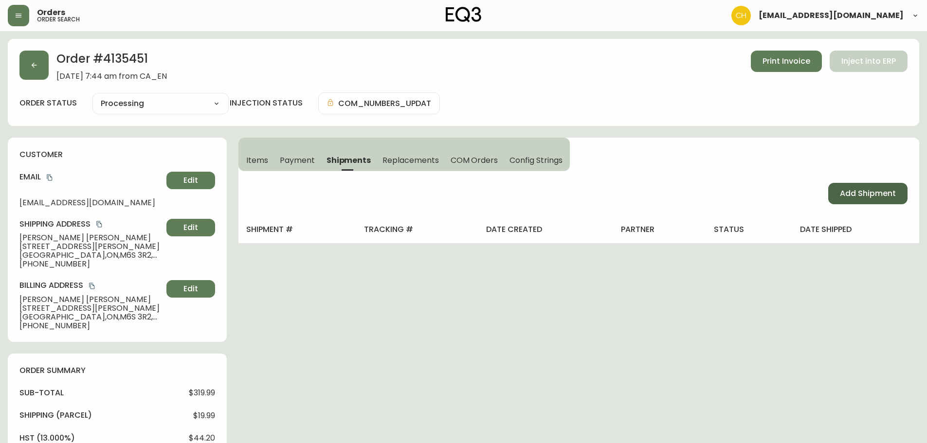
click at [852, 187] on button "Add Shipment" at bounding box center [867, 193] width 79 height 21
select select "PENDING"
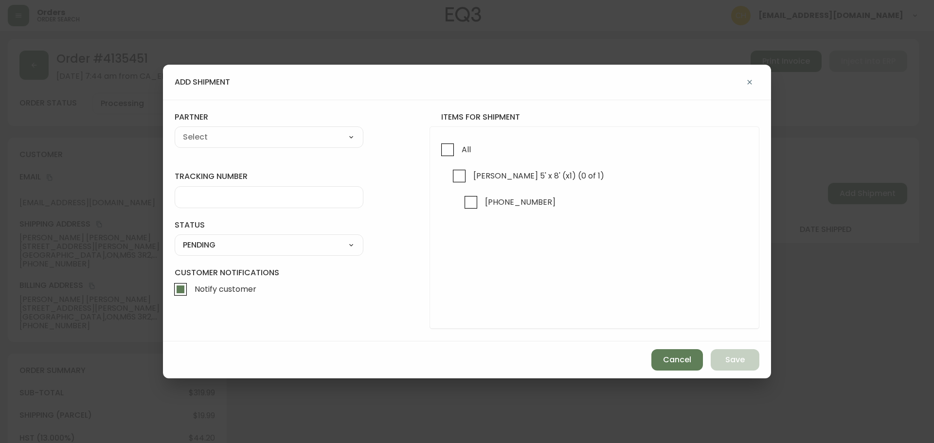
drag, startPoint x: 448, startPoint y: 149, endPoint x: 433, endPoint y: 147, distance: 14.7
click at [445, 149] on input "All" at bounding box center [447, 150] width 22 height 22
checkbox input "true"
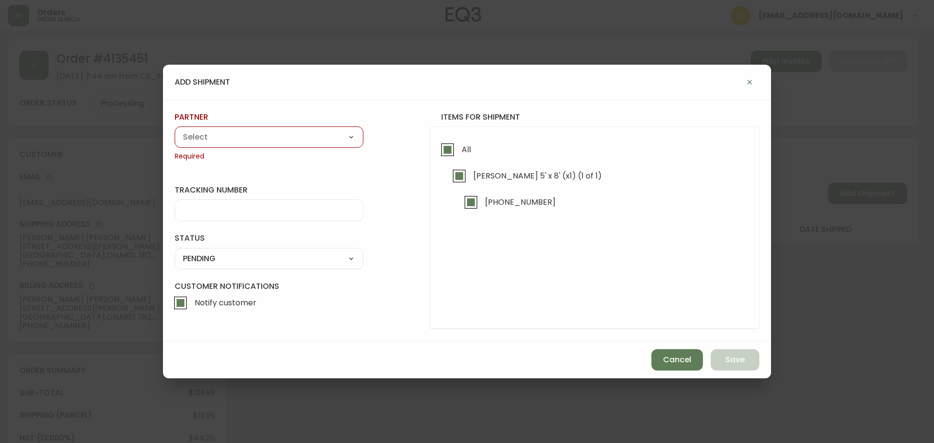
click at [304, 143] on select "A Move to Remember LLC ABF Freight Alero [PERSON_NAME] Canada Post Canpar Expre…" at bounding box center [269, 137] width 189 height 15
select select "cjy0a9taa01x001669l98m63c"
click at [175, 130] on select "A Move to Remember LLC ABF Freight Alero [PERSON_NAME] Canada Post Canpar Expre…" at bounding box center [269, 137] width 189 height 15
type input "FedEx"
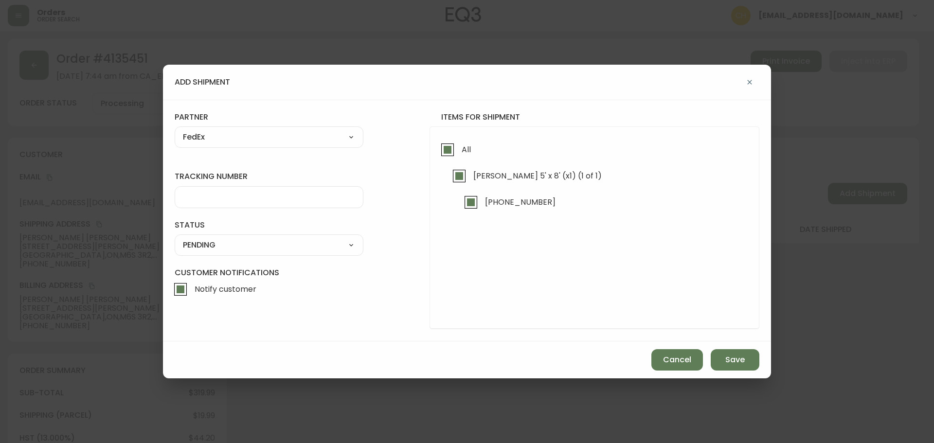
click at [218, 200] on input "tracking number" at bounding box center [269, 197] width 172 height 9
type input "455183579210"
click at [207, 246] on select "SHIPPED PENDING CANCELLED" at bounding box center [269, 245] width 189 height 15
click at [175, 238] on select "SHIPPED PENDING CANCELLED" at bounding box center [269, 245] width 189 height 15
select select "PENDING"
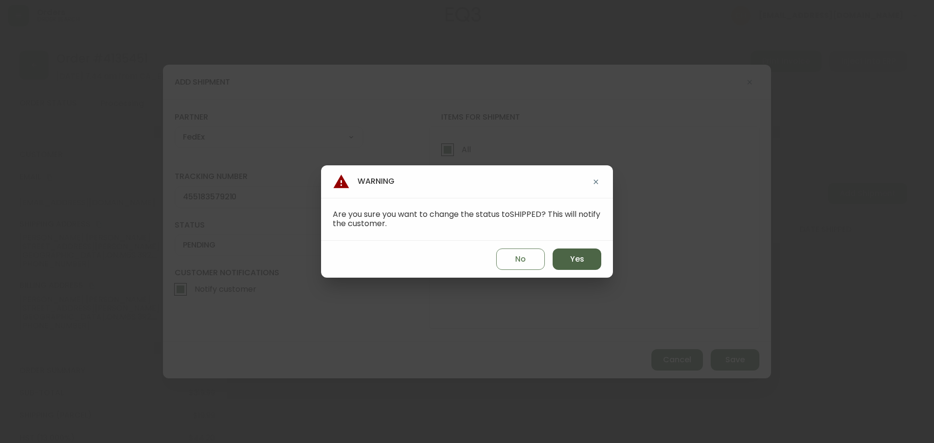
click at [582, 253] on button "Yes" at bounding box center [577, 259] width 49 height 21
type input "SHIPPED"
select select "SHIPPED"
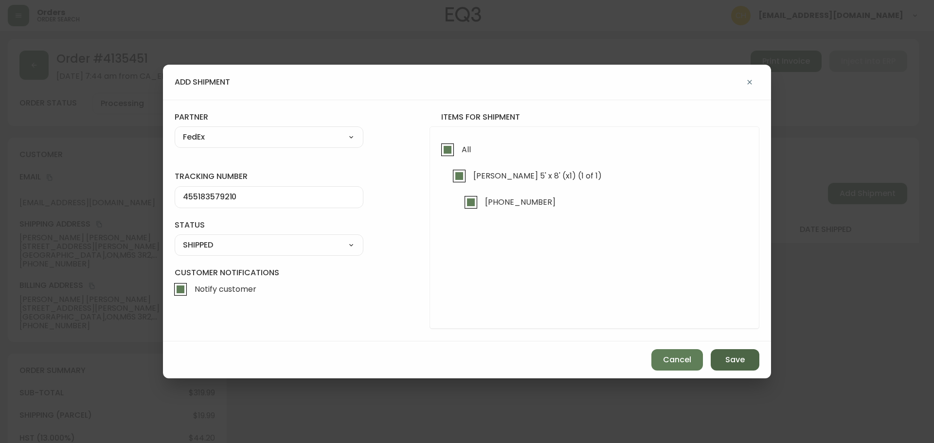
click at [729, 358] on span "Save" at bounding box center [734, 360] width 19 height 11
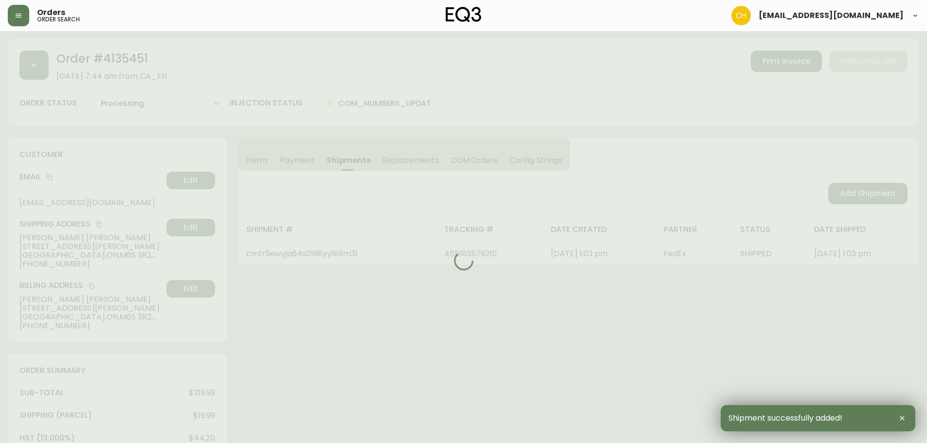
type input "Fully Shipped"
select select "FULLY_SHIPPED"
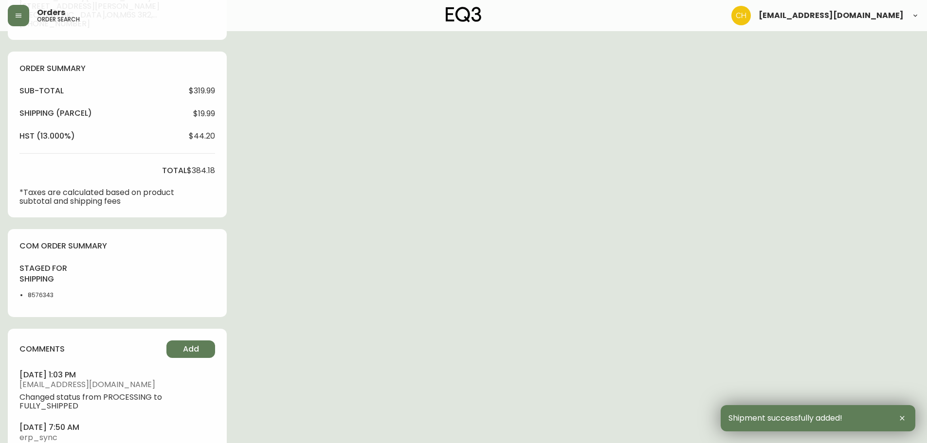
scroll to position [352, 0]
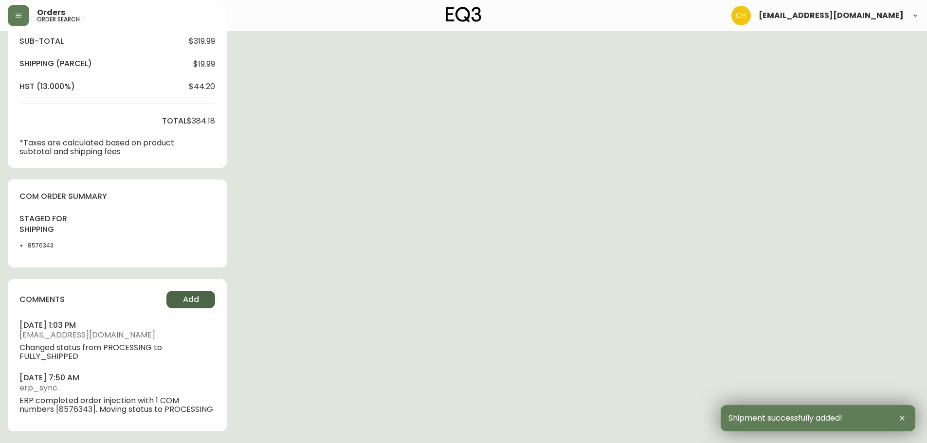
drag, startPoint x: 184, startPoint y: 295, endPoint x: 189, endPoint y: 297, distance: 5.1
click at [189, 297] on span "Add" at bounding box center [191, 299] width 16 height 11
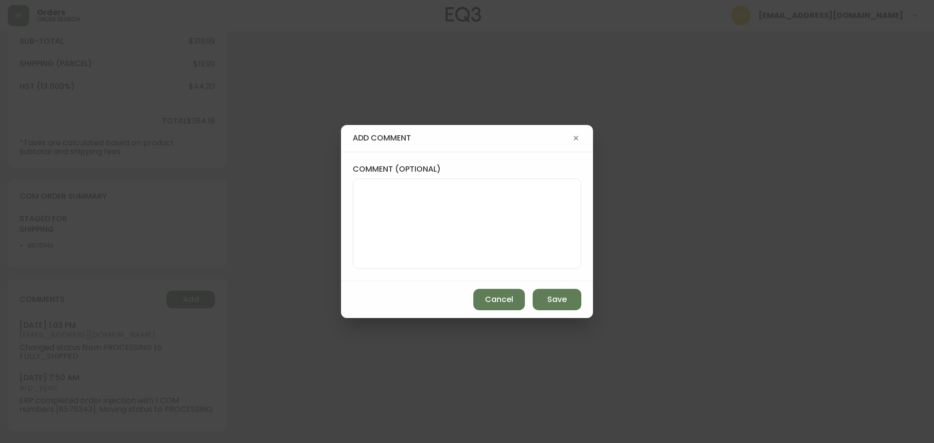
click at [381, 214] on textarea "comment (optional)" at bounding box center [467, 224] width 212 height 78
type textarea "CH"
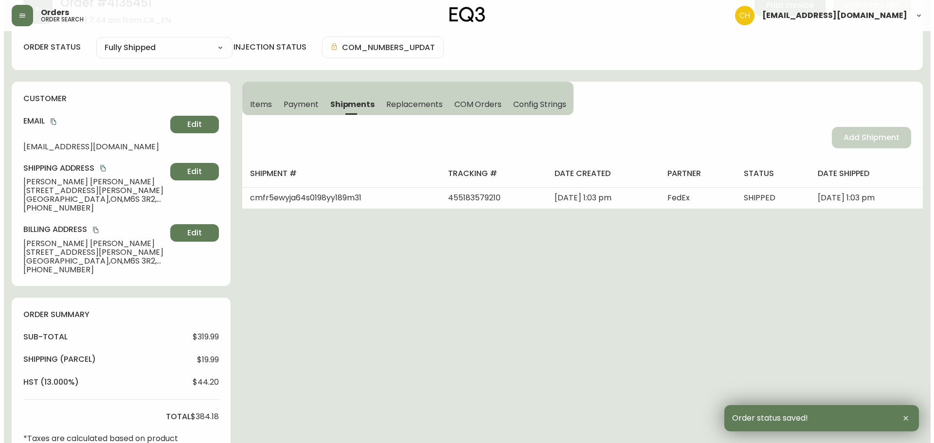
scroll to position [0, 0]
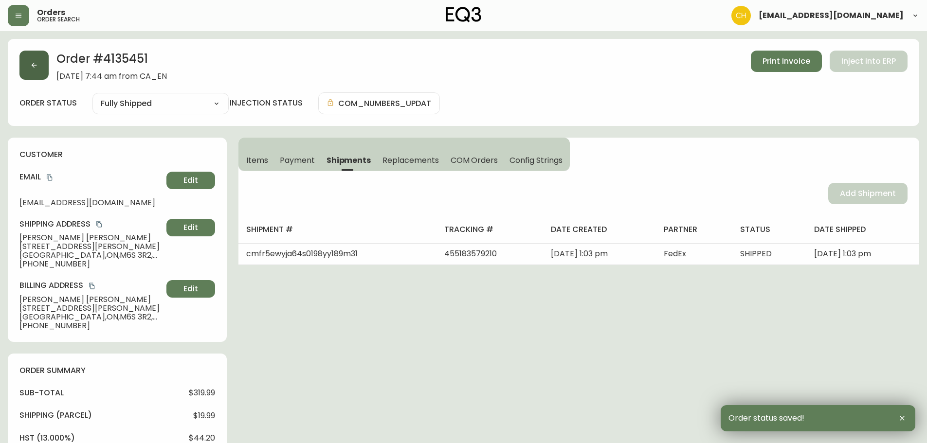
click at [37, 68] on icon "button" at bounding box center [34, 65] width 8 height 8
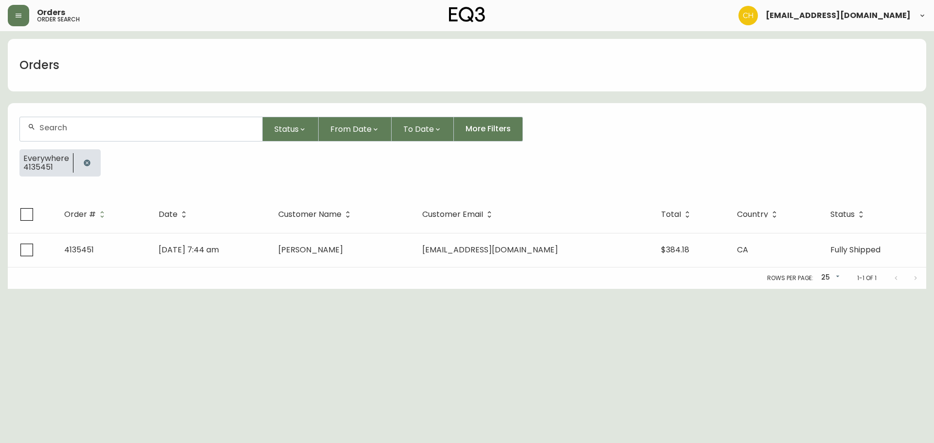
click at [63, 128] on input "text" at bounding box center [146, 127] width 215 height 9
type input "4135455"
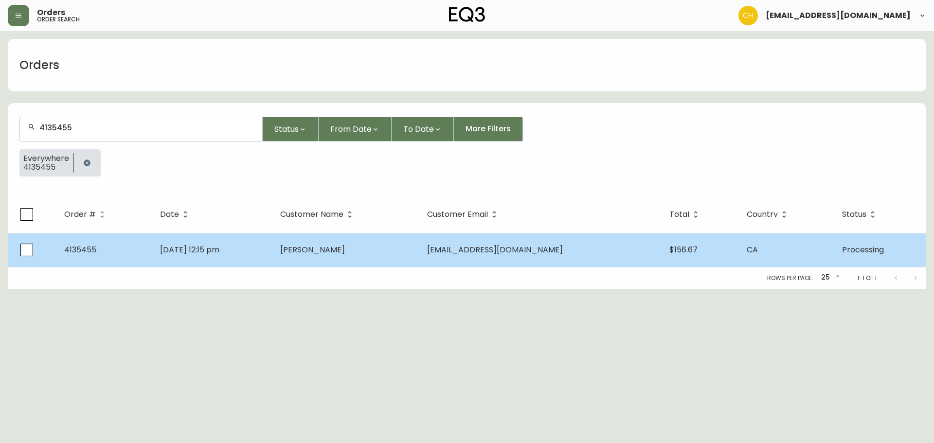
click at [332, 251] on span "[PERSON_NAME]" at bounding box center [312, 249] width 65 height 11
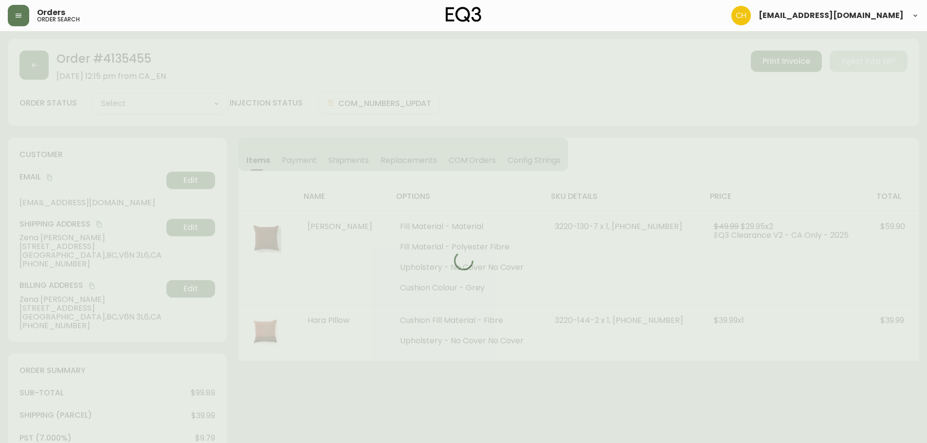
type input "Processing"
select select "PROCESSING"
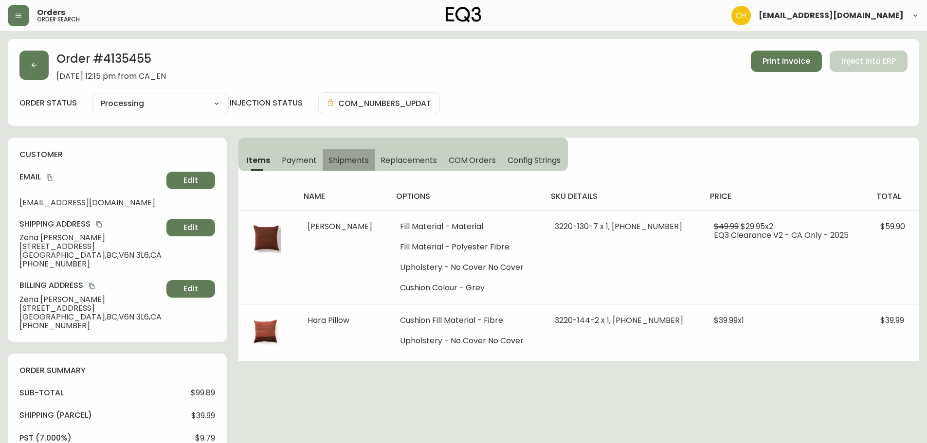
click at [345, 153] on button "Shipments" at bounding box center [348, 159] width 53 height 21
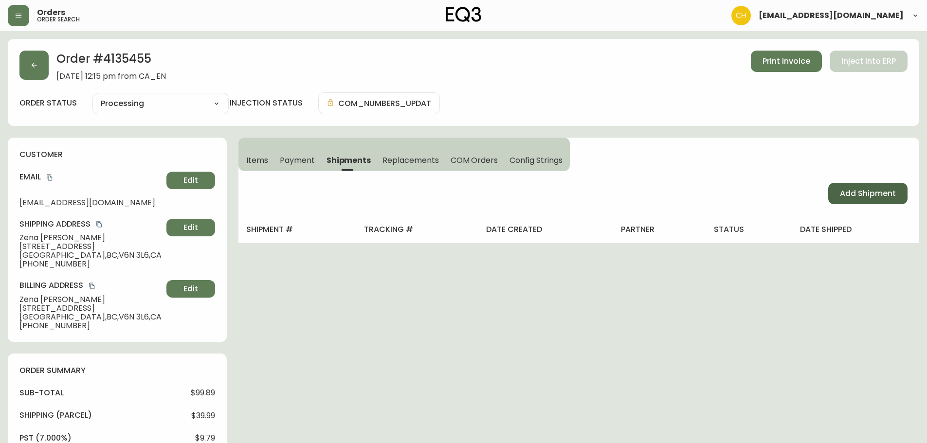
click at [883, 188] on span "Add Shipment" at bounding box center [868, 193] width 56 height 11
select select "PENDING"
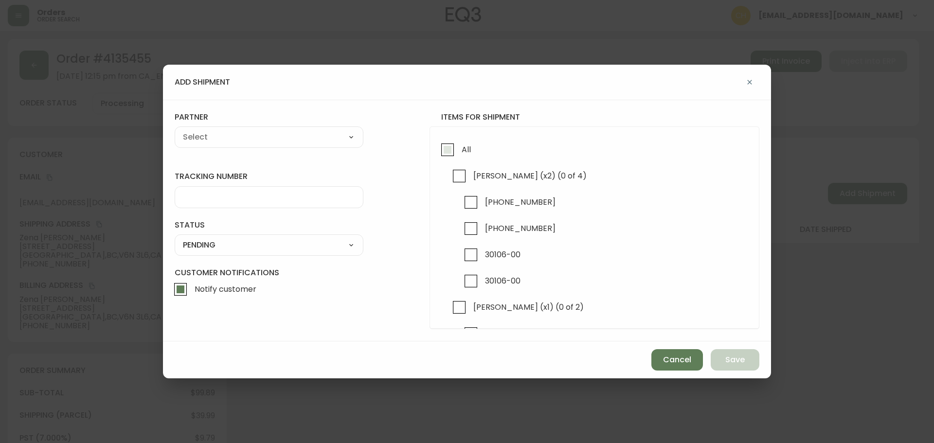
click at [447, 148] on input "All" at bounding box center [447, 150] width 22 height 22
checkbox input "true"
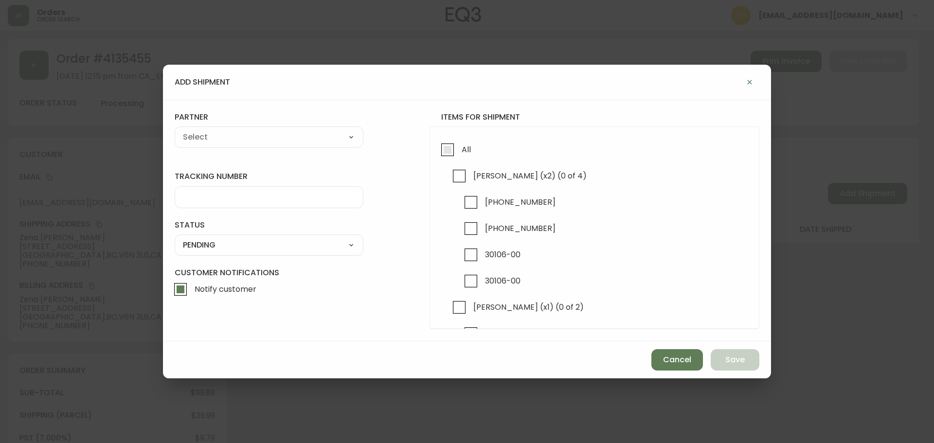
checkbox input "true"
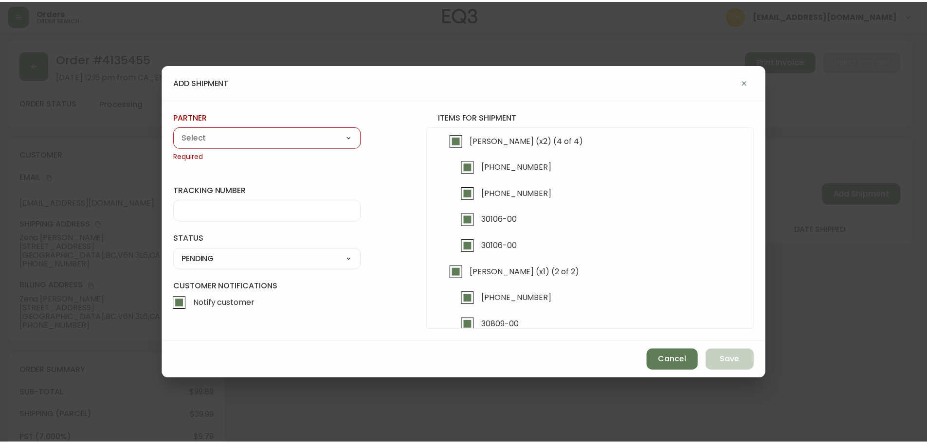
scroll to position [54, 0]
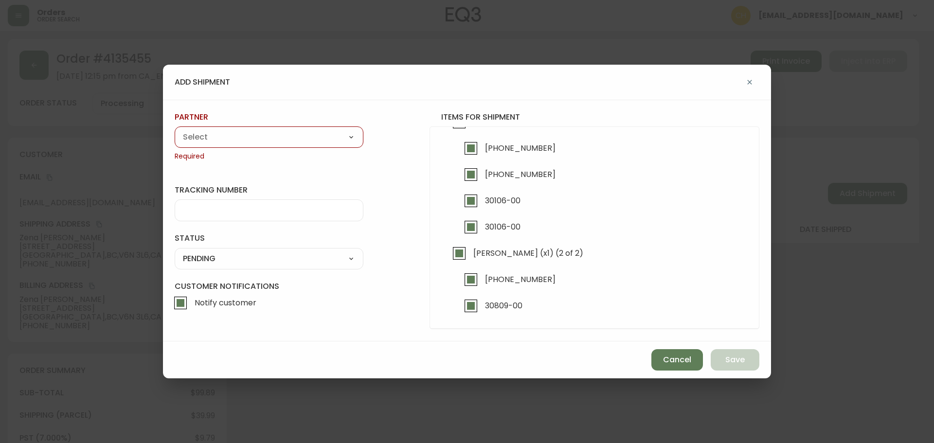
drag, startPoint x: 252, startPoint y: 143, endPoint x: 246, endPoint y: 143, distance: 6.8
click at [252, 143] on select "A Move to Remember LLC ABF Freight Alero [PERSON_NAME] Canada Post Canpar Expre…" at bounding box center [269, 137] width 189 height 15
select select "cke4cr6aifkm00134atgpxasx"
click at [175, 130] on select "A Move to Remember LLC ABF Freight Alero [PERSON_NAME] Canada Post Canpar Expre…" at bounding box center [269, 137] width 189 height 15
type input "EXPRESS INSTALLATION SERVICES"
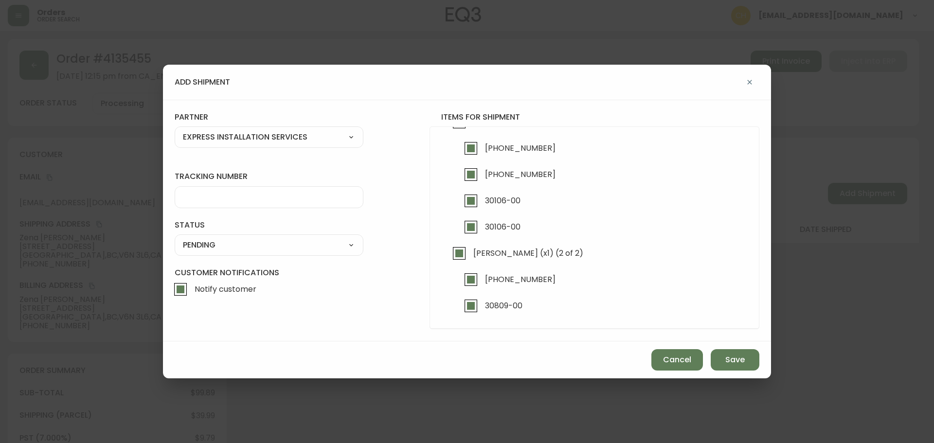
click at [205, 193] on input "tracking number" at bounding box center [269, 197] width 172 height 9
type input "455183579221"
click at [222, 239] on select "SHIPPED PENDING CANCELLED" at bounding box center [269, 245] width 189 height 15
click at [175, 238] on select "SHIPPED PENDING CANCELLED" at bounding box center [269, 245] width 189 height 15
select select "PENDING"
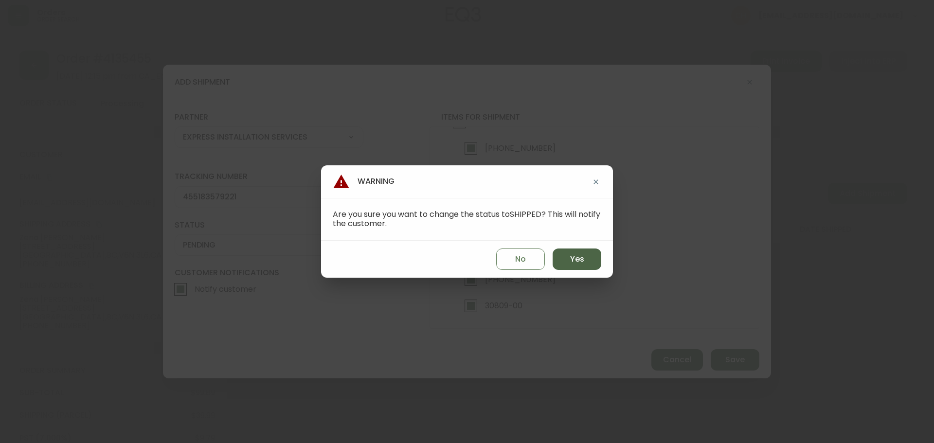
click at [569, 257] on button "Yes" at bounding box center [577, 259] width 49 height 21
type input "SHIPPED"
select select "SHIPPED"
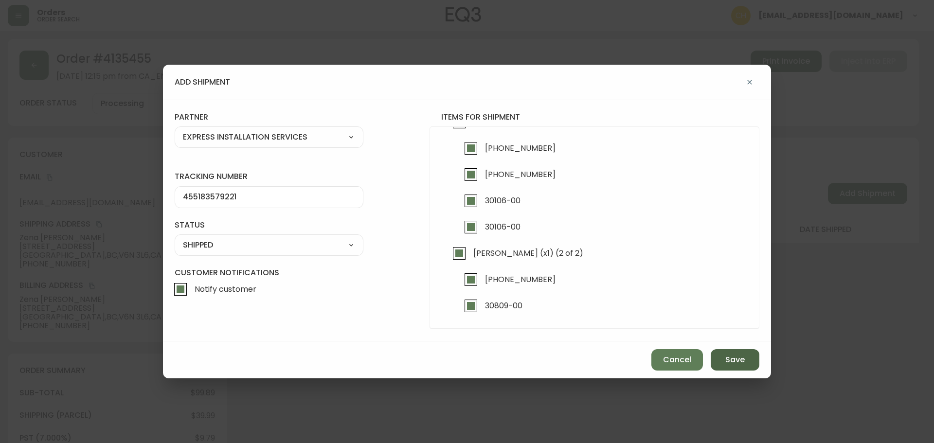
click at [732, 358] on span "Save" at bounding box center [734, 360] width 19 height 11
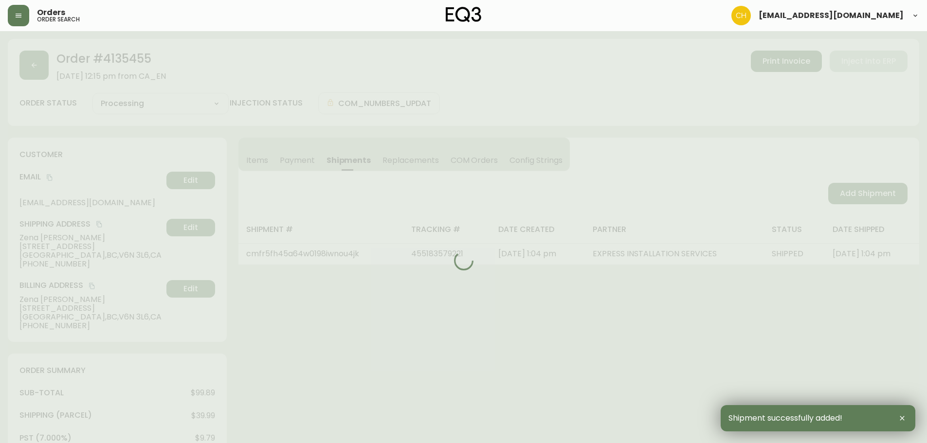
type input "Fully Shipped"
select select "FULLY_SHIPPED"
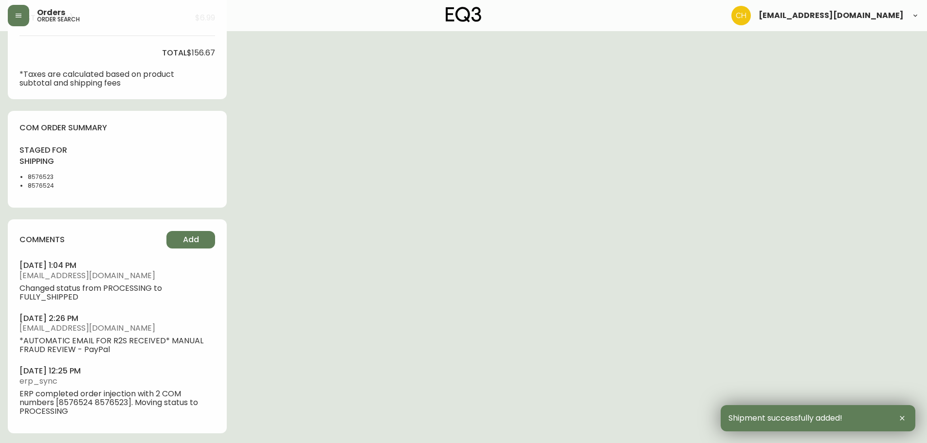
scroll to position [445, 0]
click at [201, 237] on button "Add" at bounding box center [190, 238] width 49 height 18
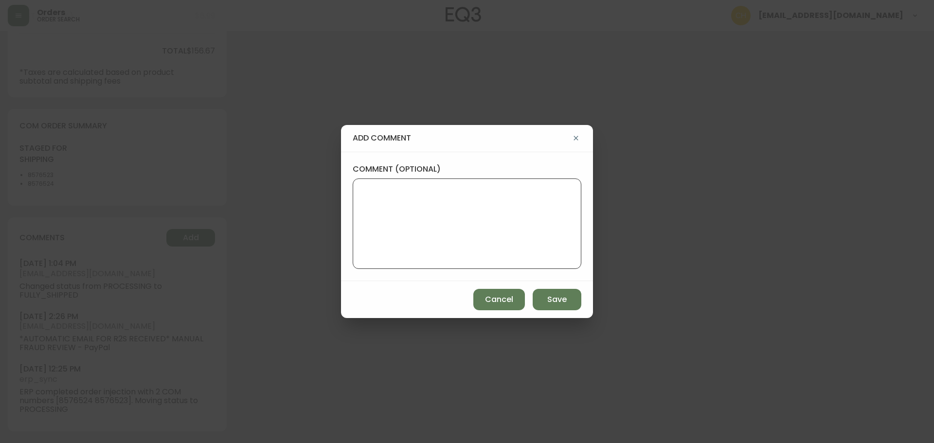
click at [417, 192] on textarea "comment (optional)" at bounding box center [467, 224] width 212 height 78
type textarea "CH"
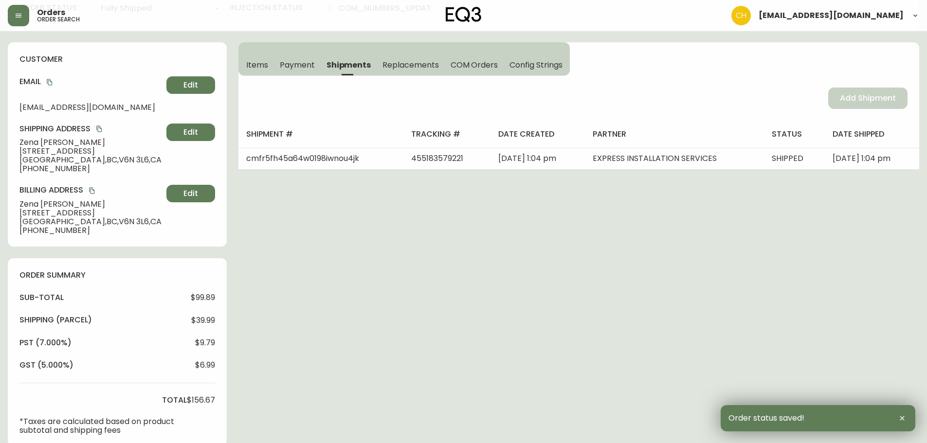
scroll to position [0, 0]
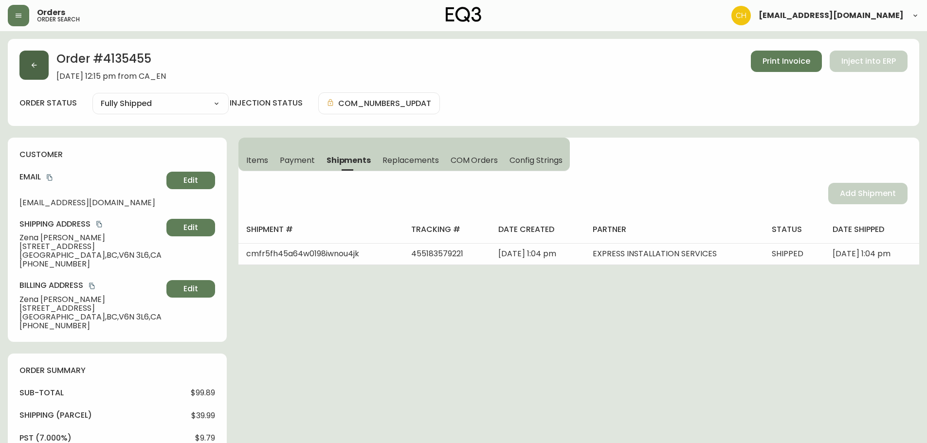
click at [36, 57] on button "button" at bounding box center [33, 65] width 29 height 29
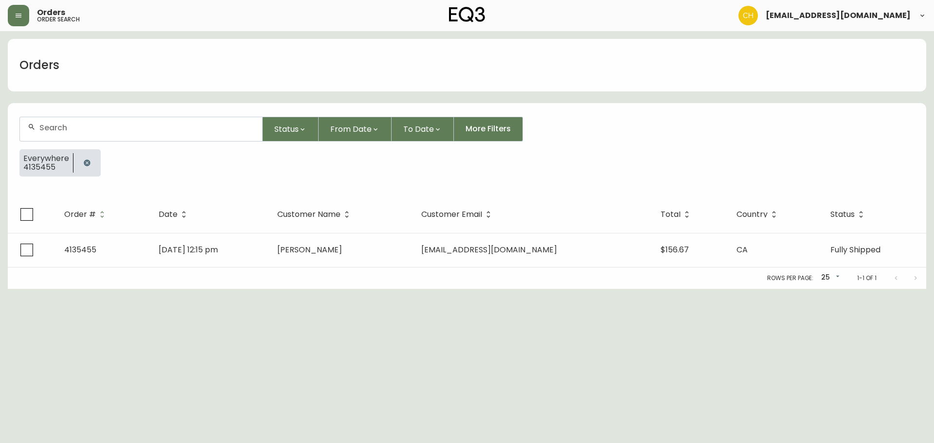
click at [105, 134] on div at bounding box center [141, 129] width 242 height 24
type input "4135464"
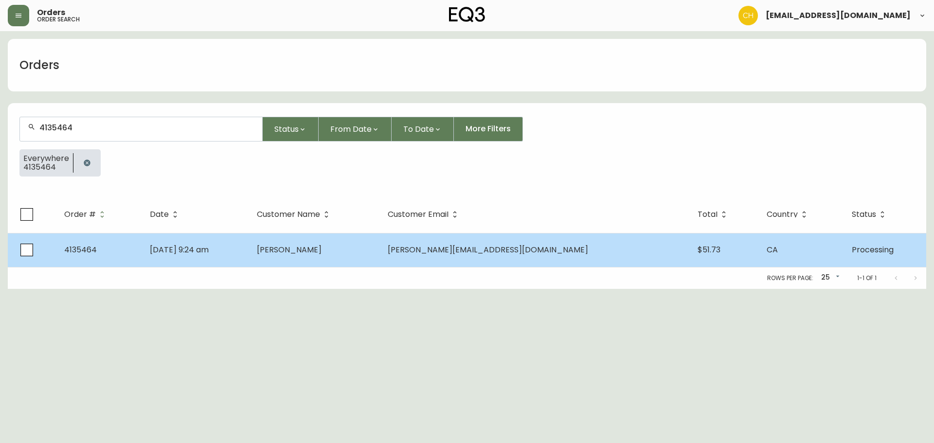
click at [322, 252] on span "[PERSON_NAME]" at bounding box center [289, 249] width 65 height 11
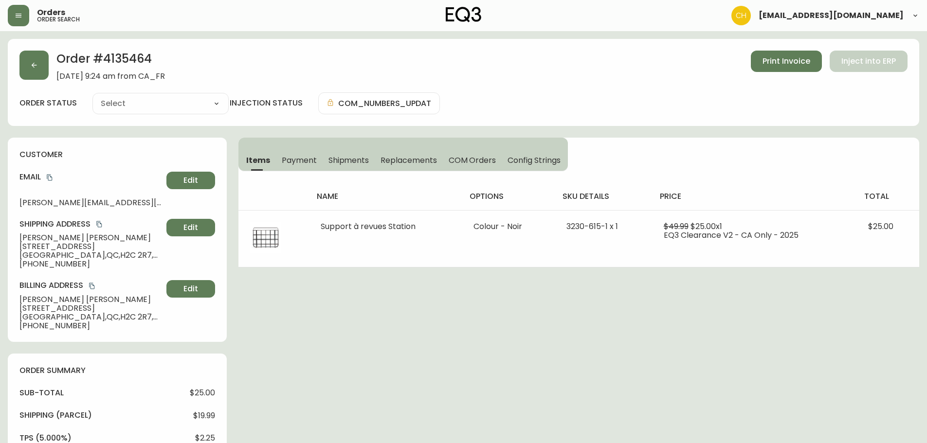
type input "Processing"
select select "PROCESSING"
click at [36, 62] on icon "button" at bounding box center [34, 65] width 8 height 8
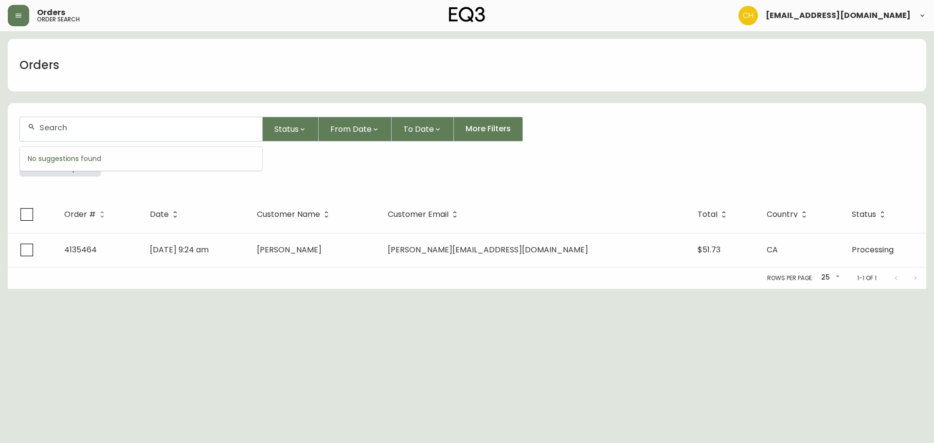
click at [54, 131] on input "text" at bounding box center [146, 127] width 215 height 9
type input "4135467"
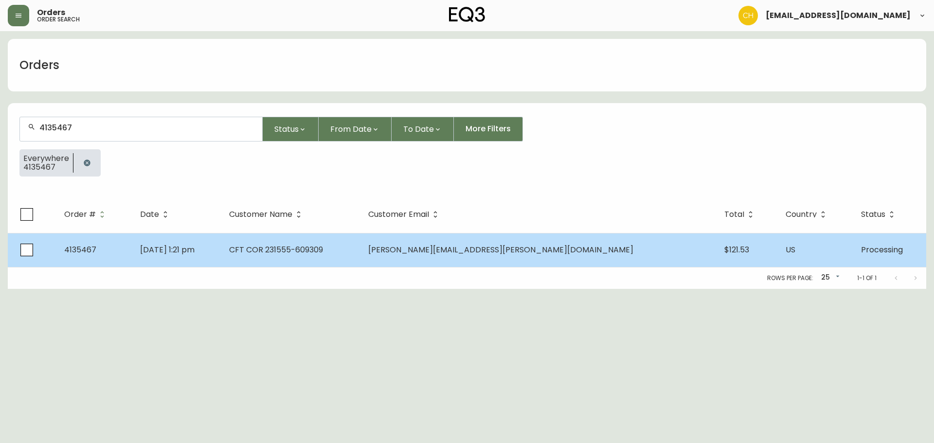
click at [322, 247] on span "CFT COR 231555-609309" at bounding box center [276, 249] width 94 height 11
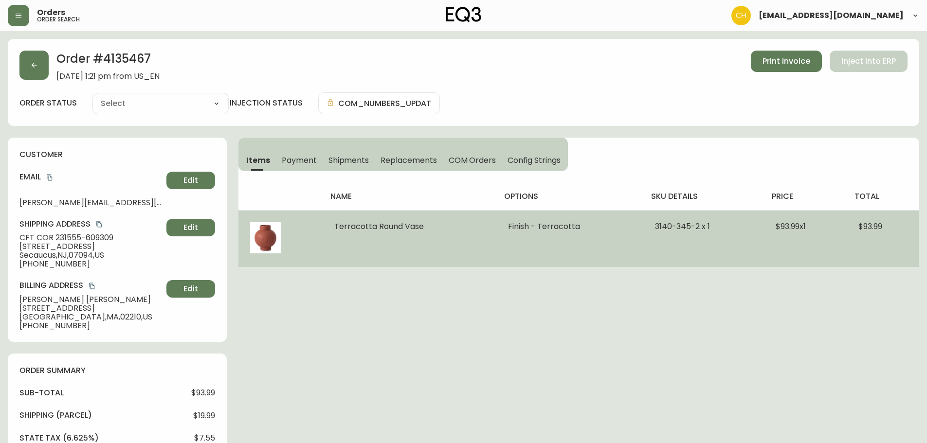
type input "Processing"
select select "PROCESSING"
